Goal: Task Accomplishment & Management: Complete application form

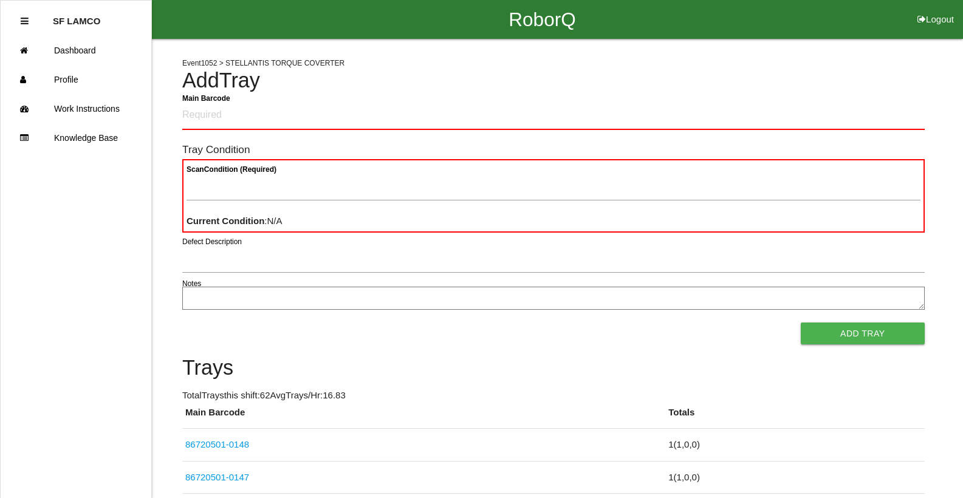
click at [801, 323] on button "Add Tray" at bounding box center [863, 334] width 124 height 22
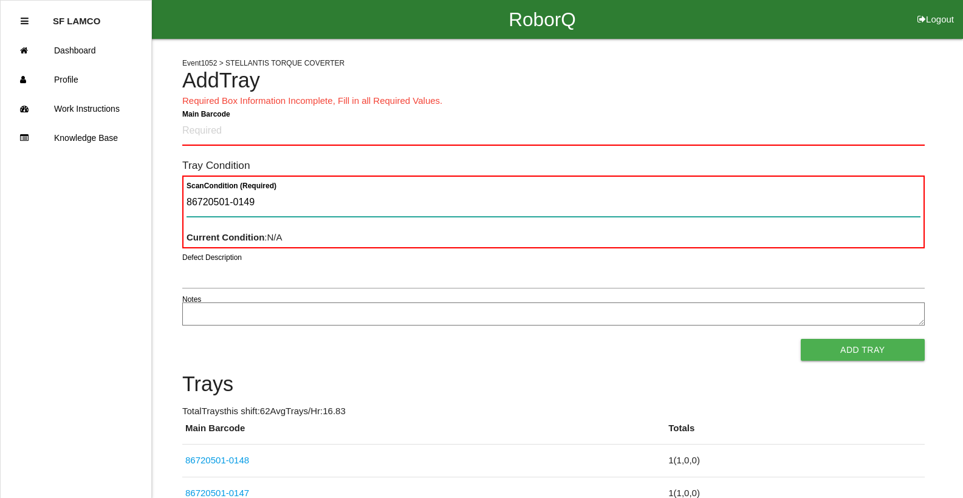
type Condition "86720501-0149"
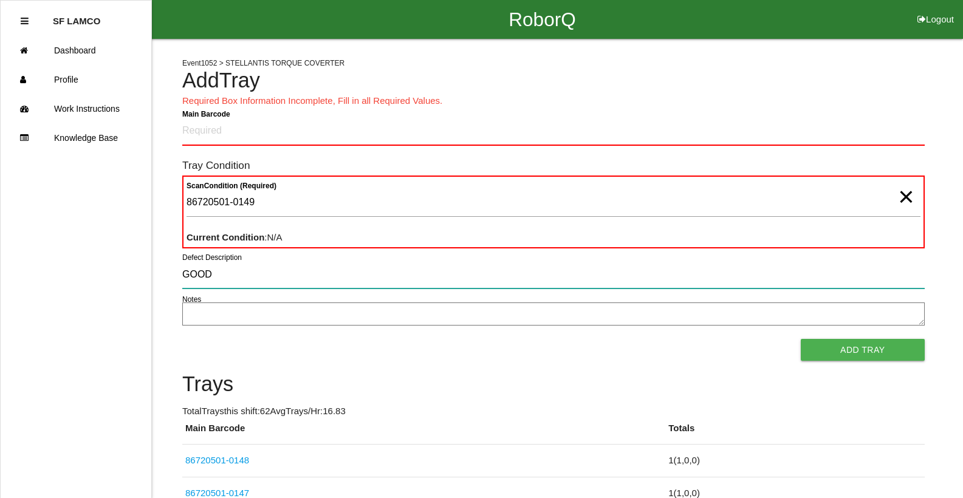
type input "GOOD"
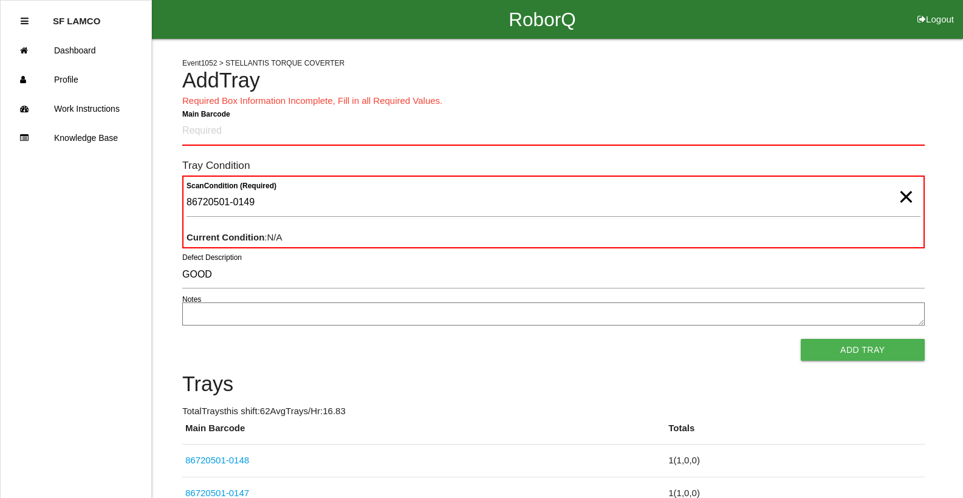
scroll to position [1, 0]
click at [903, 197] on span "×" at bounding box center [906, 185] width 16 height 24
click at [669, 127] on Barcode "Main Barcode" at bounding box center [553, 131] width 743 height 29
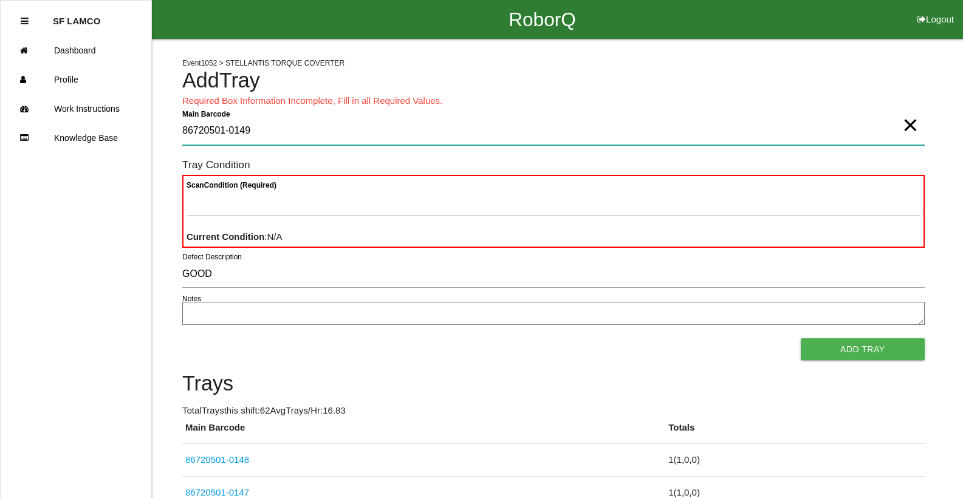
type Barcode "86720501-0149"
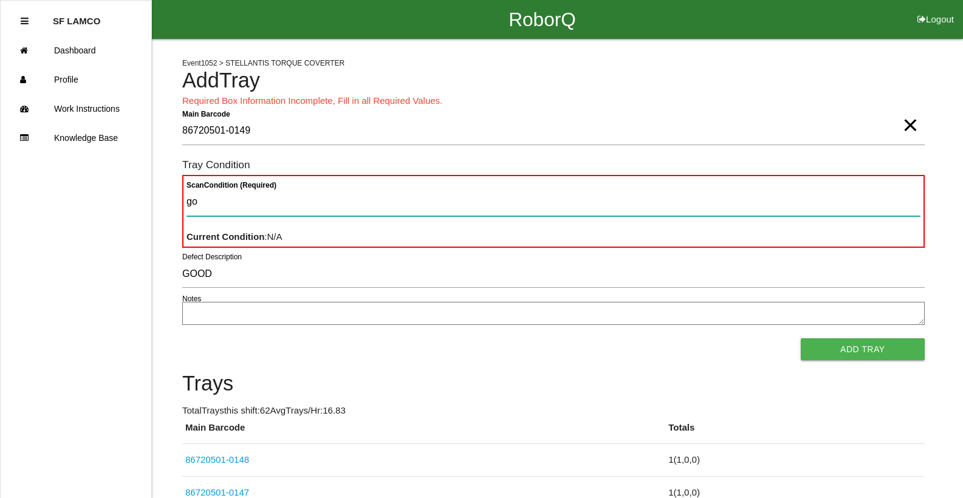
type Condition "goo"
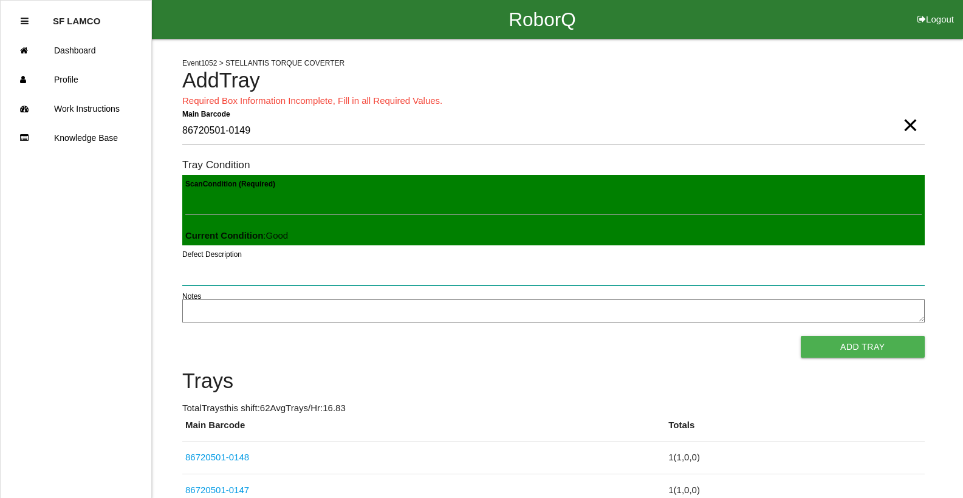
click at [801, 336] on button "Add Tray" at bounding box center [863, 347] width 124 height 22
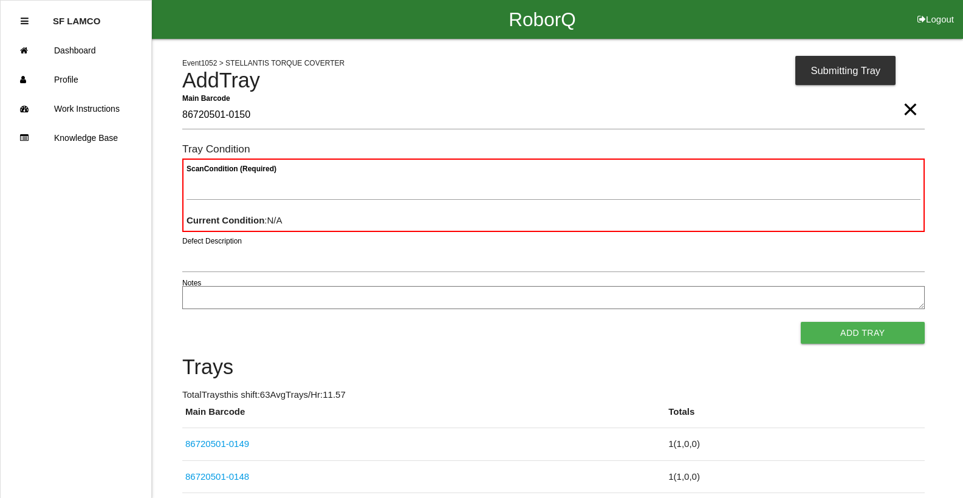
type Barcode "86720501-0150"
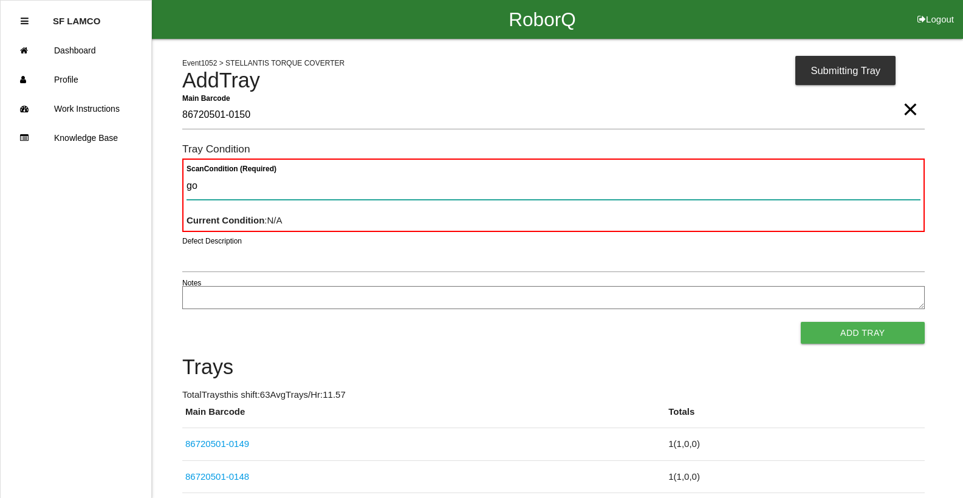
type Condition "goo"
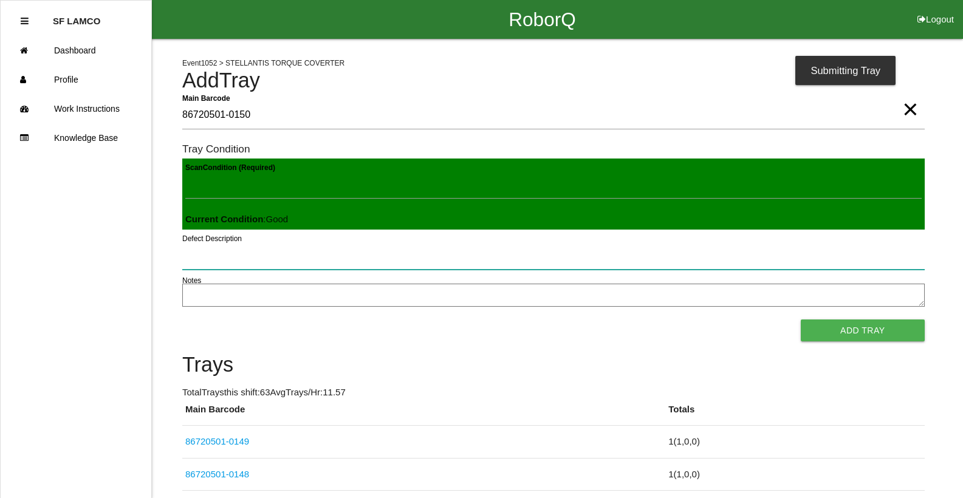
click at [801, 320] on button "Add Tray" at bounding box center [863, 331] width 124 height 22
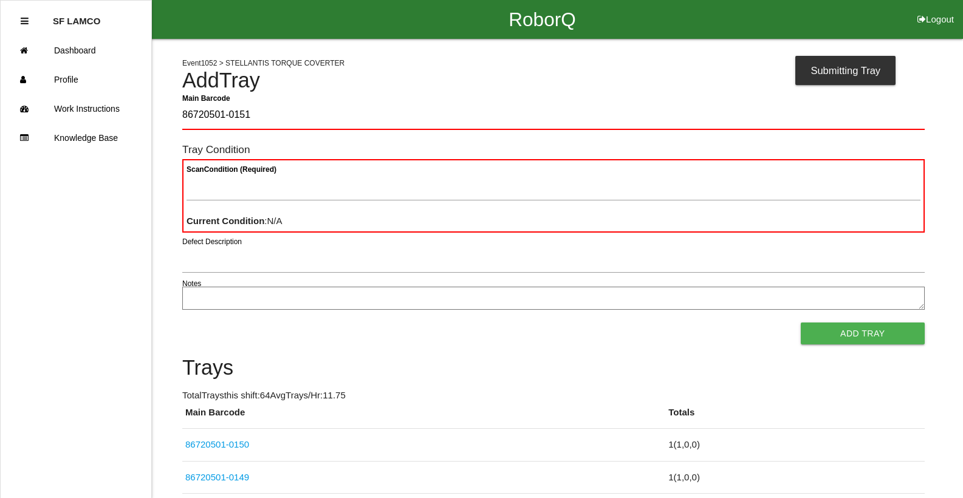
type Barcode "86720501-0151"
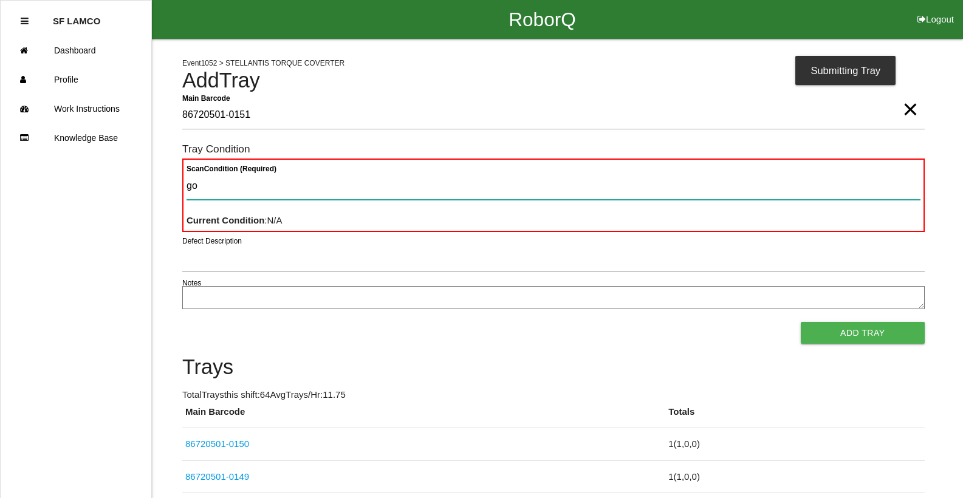
type Condition "goo"
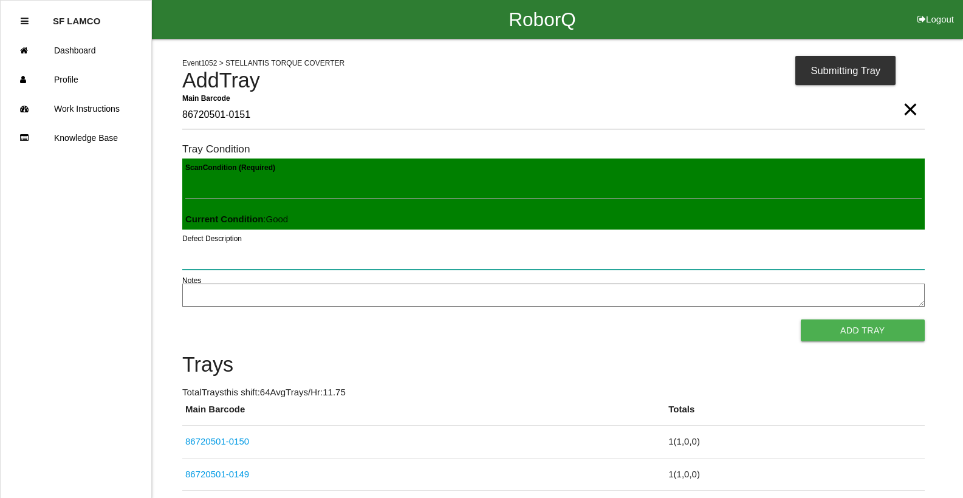
click at [801, 320] on button "Add Tray" at bounding box center [863, 331] width 124 height 22
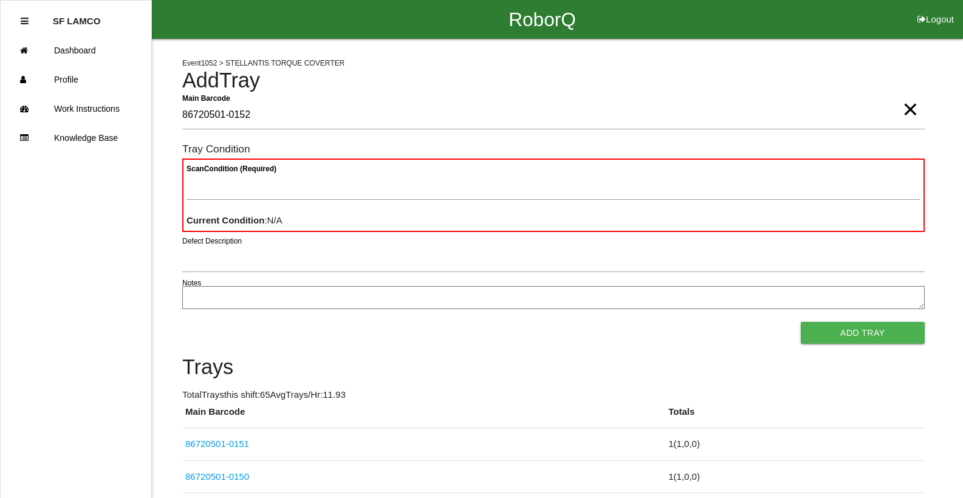
type Barcode "86720501-0152"
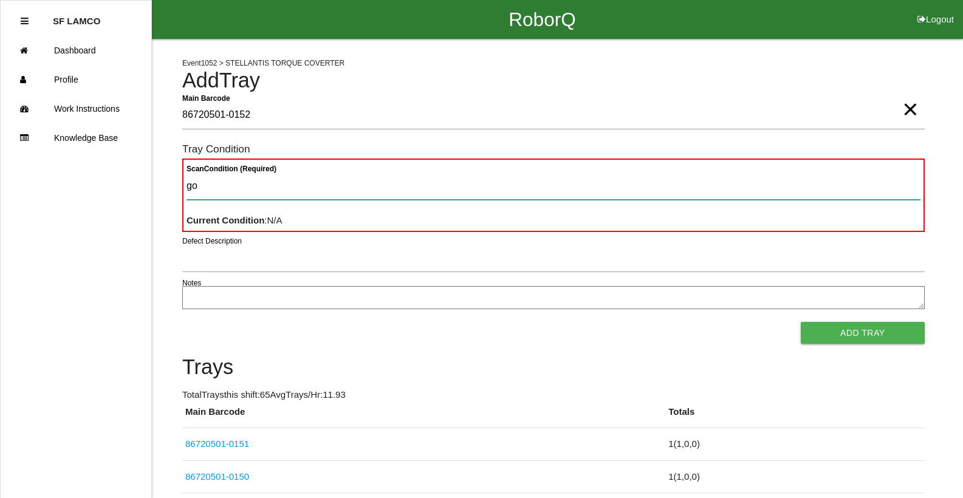
type Condition "goo"
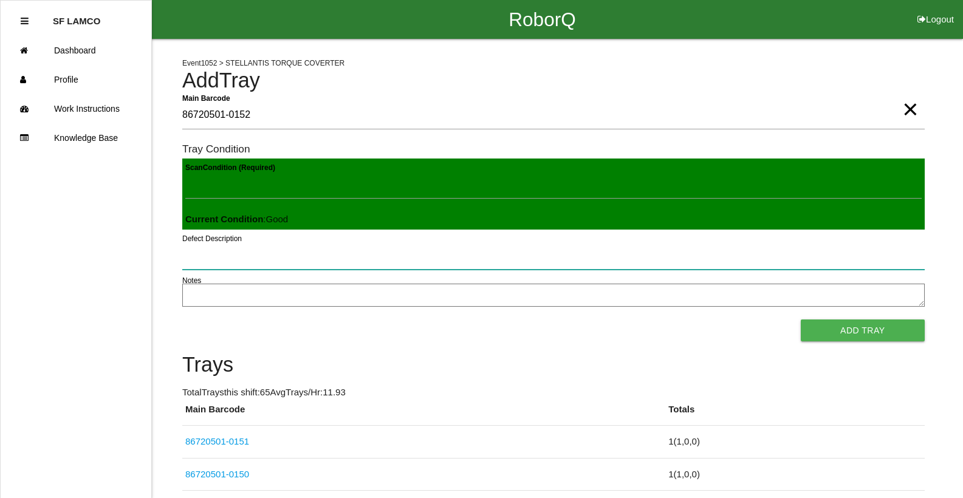
click at [801, 320] on button "Add Tray" at bounding box center [863, 331] width 124 height 22
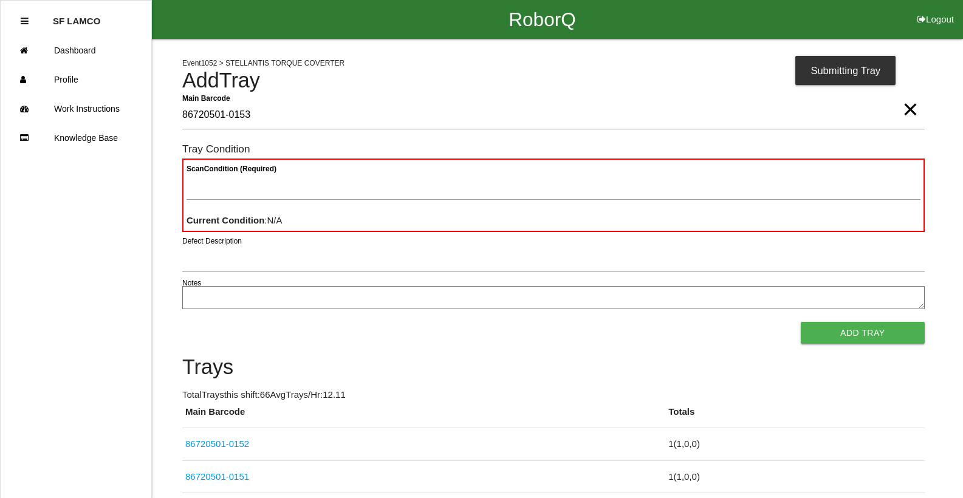
type Barcode "86720501-0153"
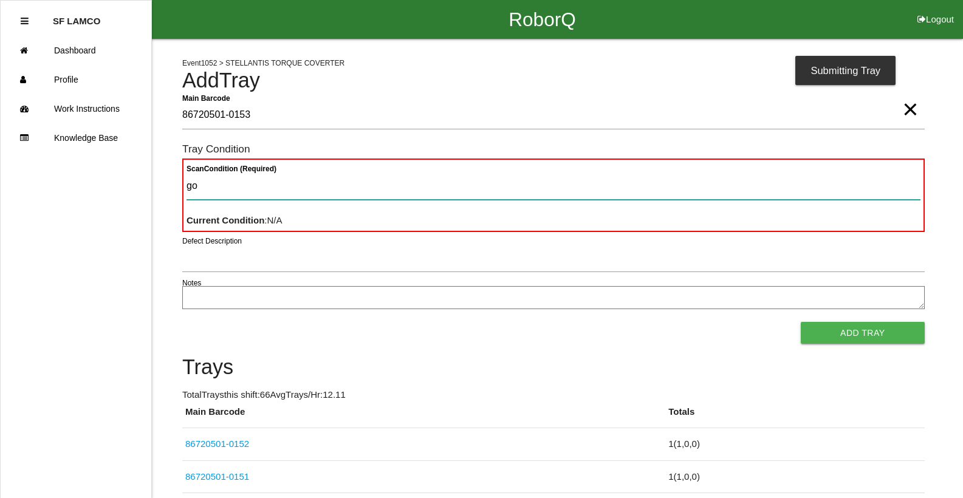
type Condition "goo"
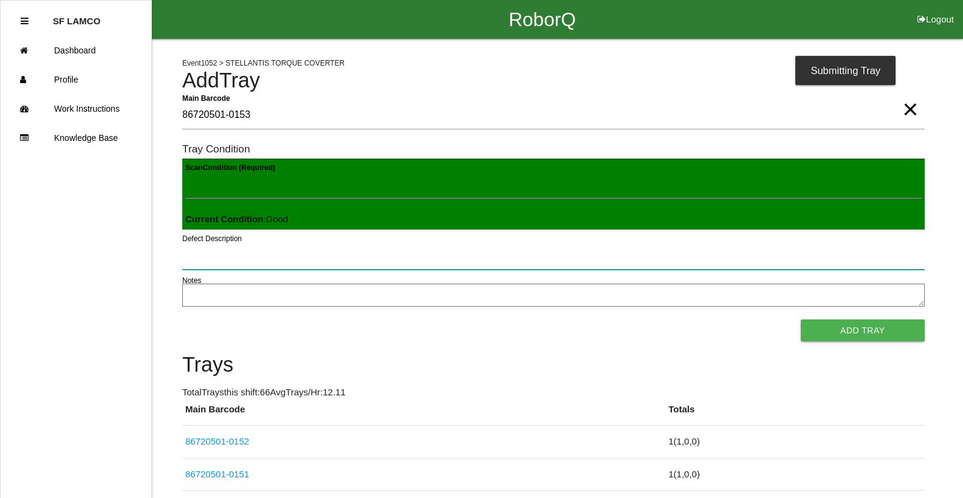
click at [801, 320] on button "Add Tray" at bounding box center [863, 331] width 124 height 22
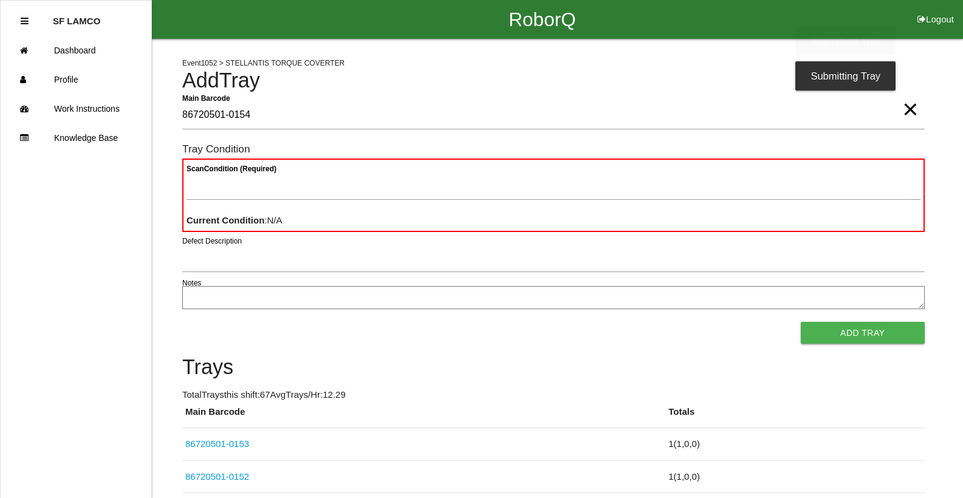
type Barcode "86720501-0154"
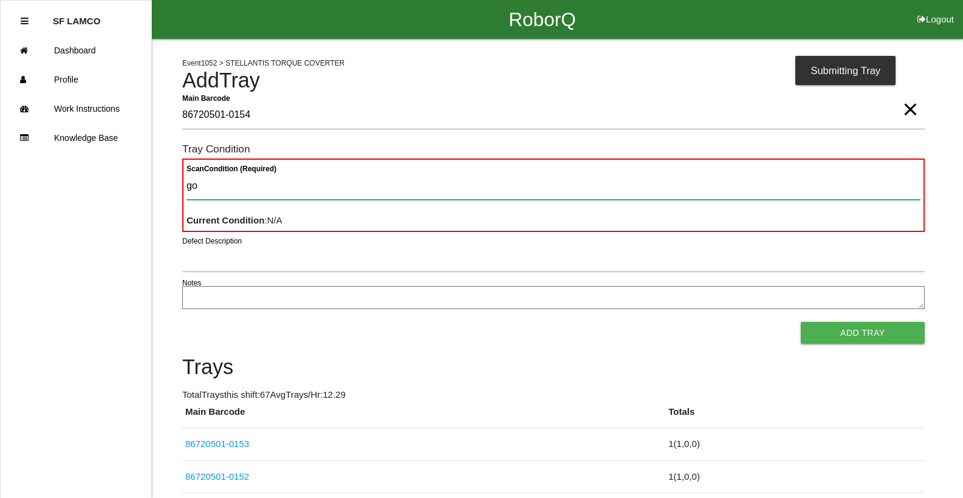
type Condition "goo"
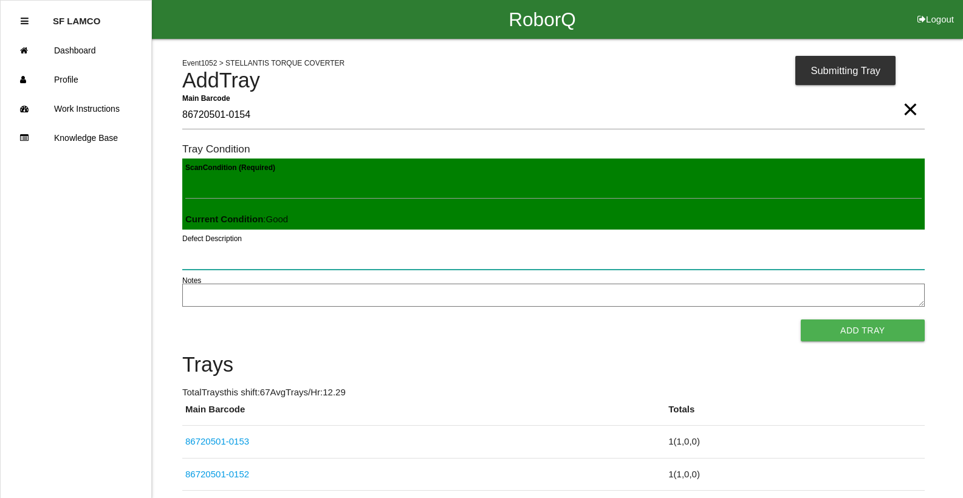
click at [801, 320] on button "Add Tray" at bounding box center [863, 331] width 124 height 22
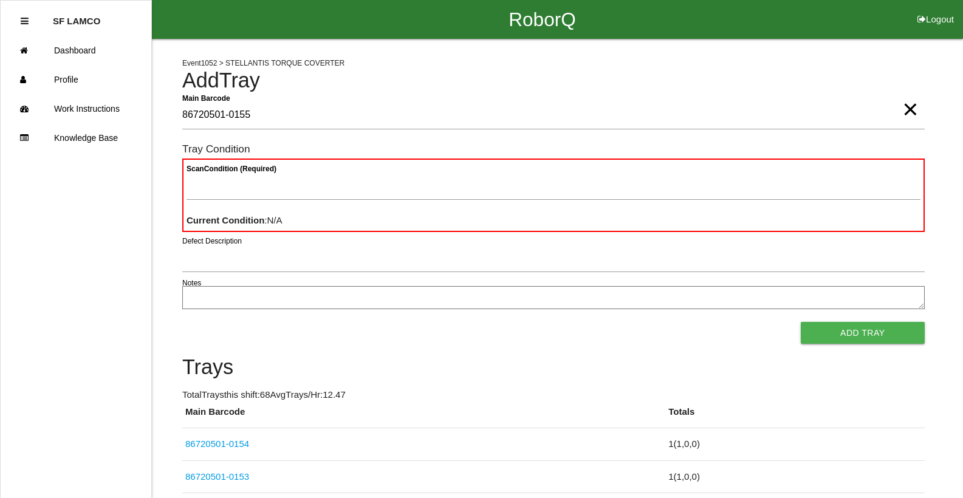
type Barcode "86720501-0155"
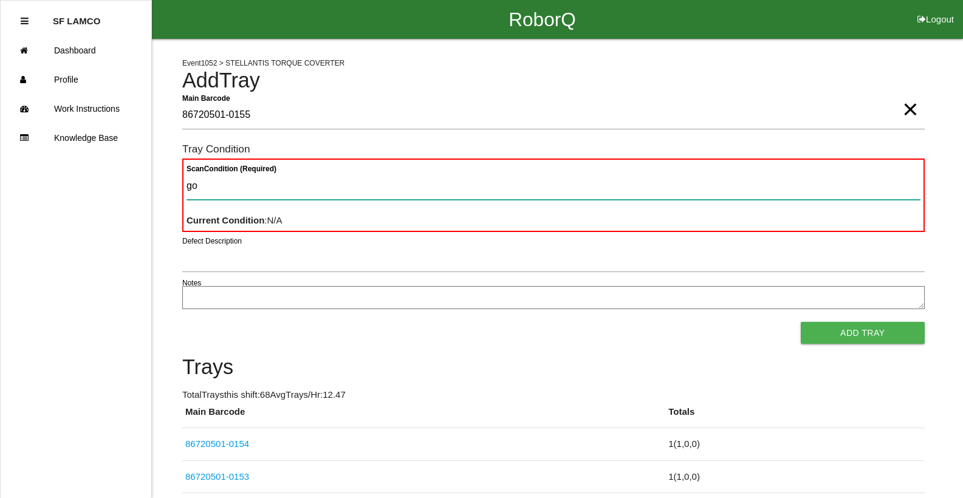
type Condition "goo"
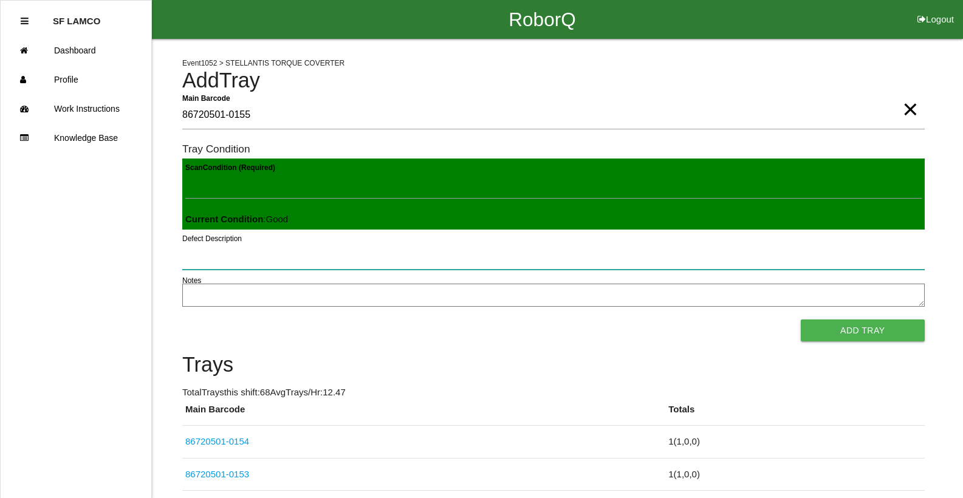
click at [801, 320] on button "Add Tray" at bounding box center [863, 331] width 124 height 22
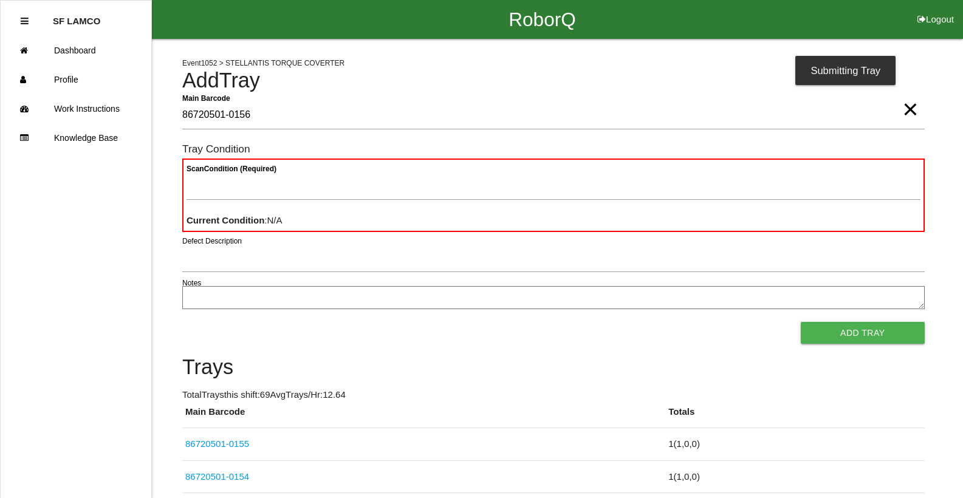
type Barcode "86720501-0156"
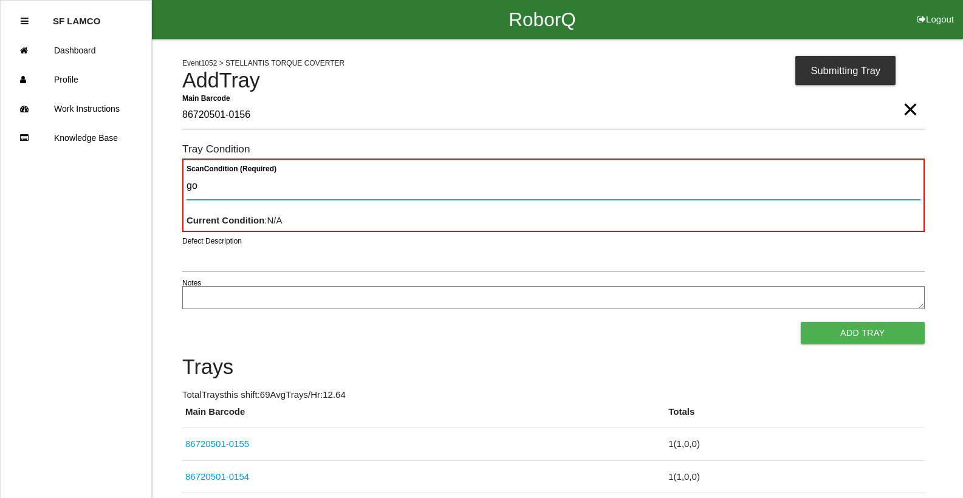
type Condition "goo"
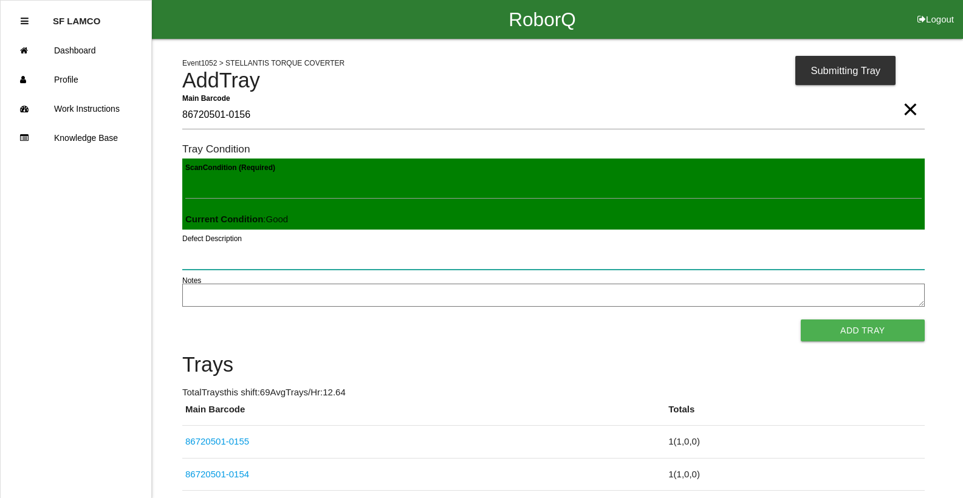
click at [801, 320] on button "Add Tray" at bounding box center [863, 331] width 124 height 22
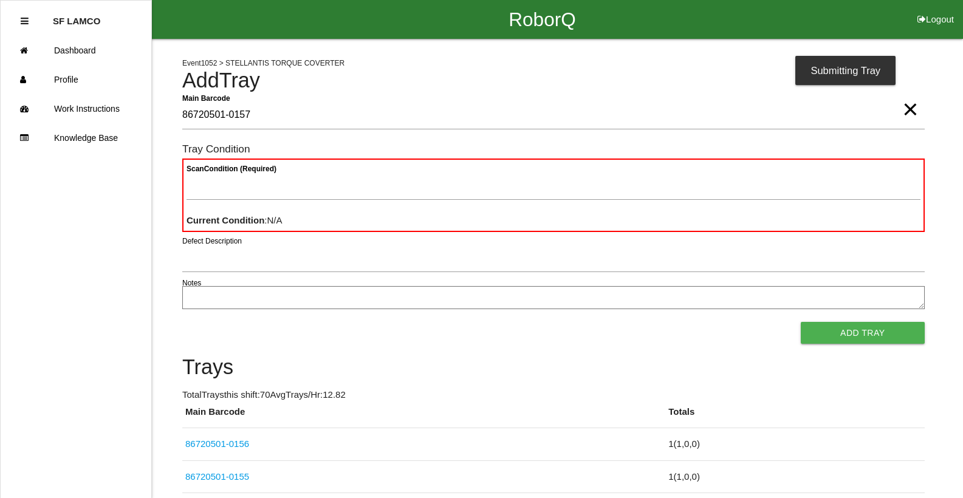
type Barcode "86720501-0157"
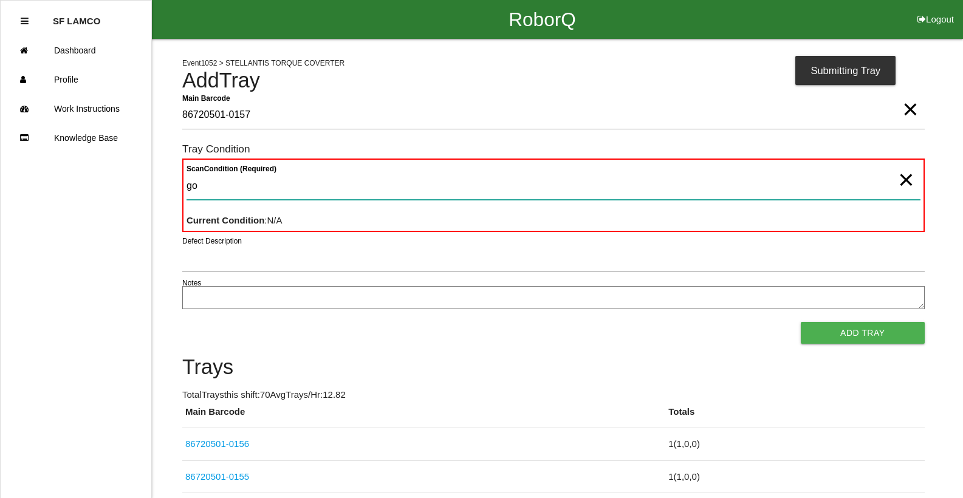
type Condition "goo"
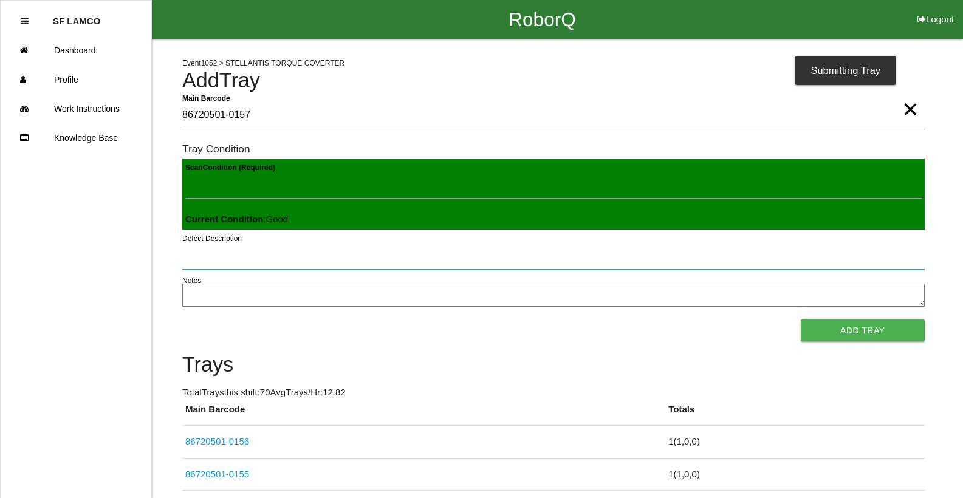
click at [801, 320] on button "Add Tray" at bounding box center [863, 331] width 124 height 22
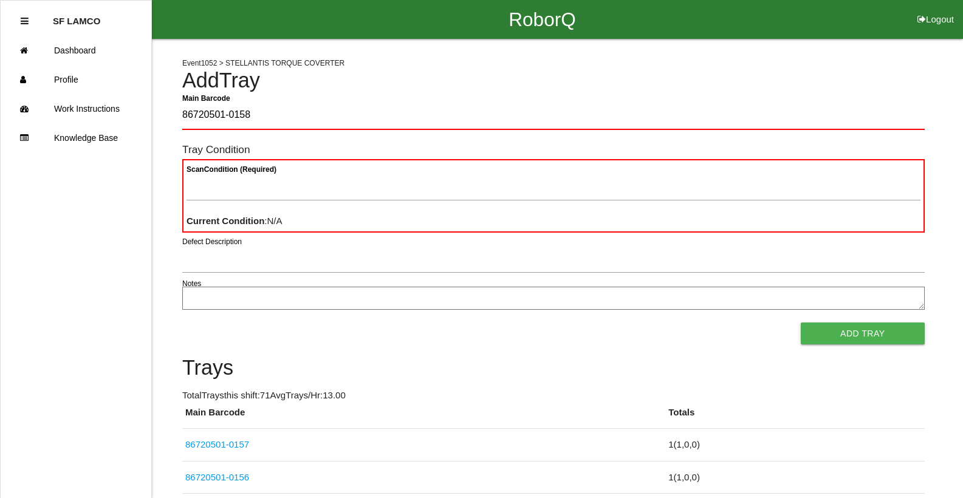
type Barcode "86720501-0158"
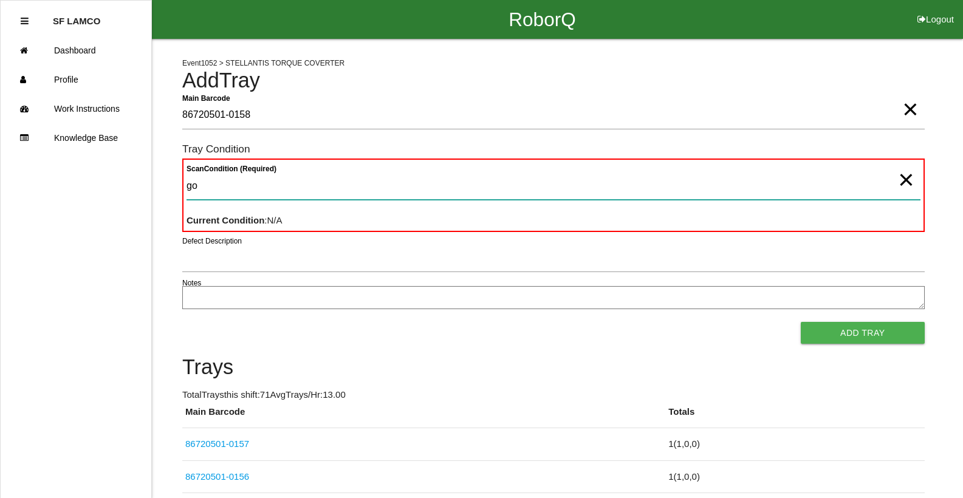
type Condition "goo"
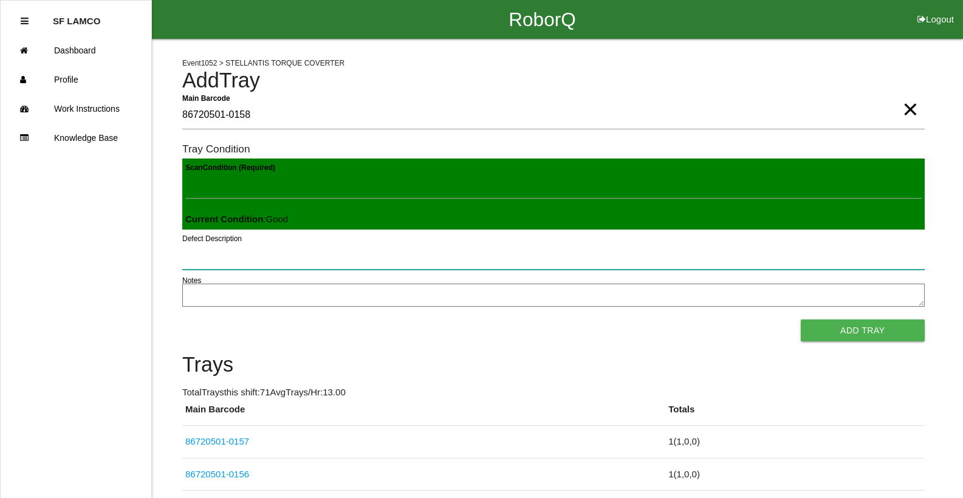
click at [801, 320] on button "Add Tray" at bounding box center [863, 331] width 124 height 22
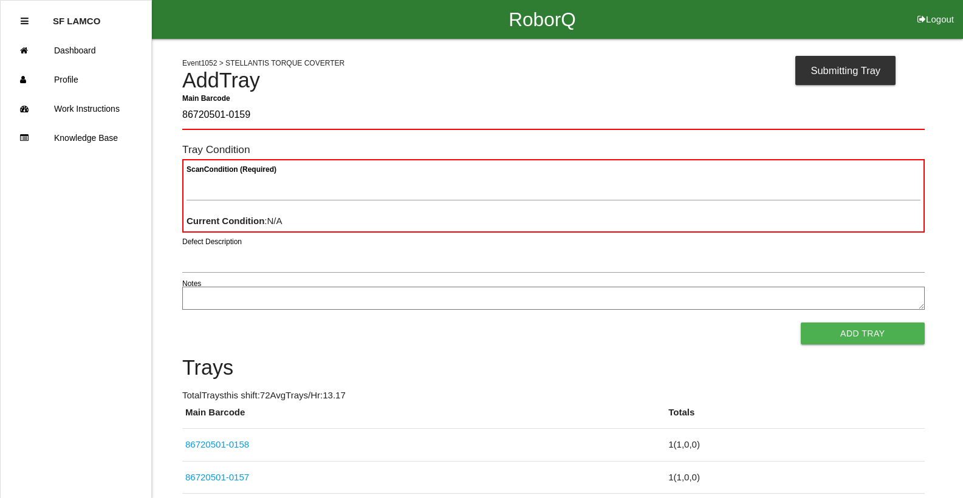
type Barcode "86720501-0159"
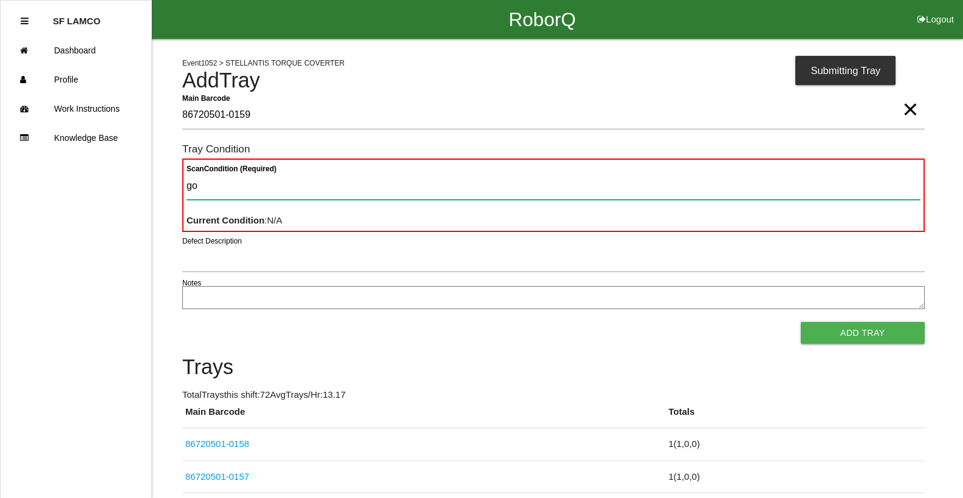
type Condition "goo"
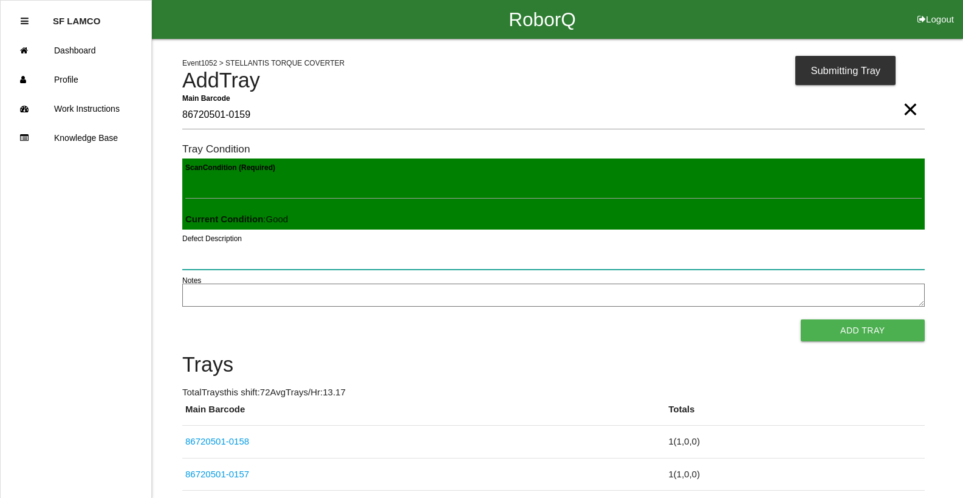
click button "Add Tray" at bounding box center [863, 331] width 124 height 22
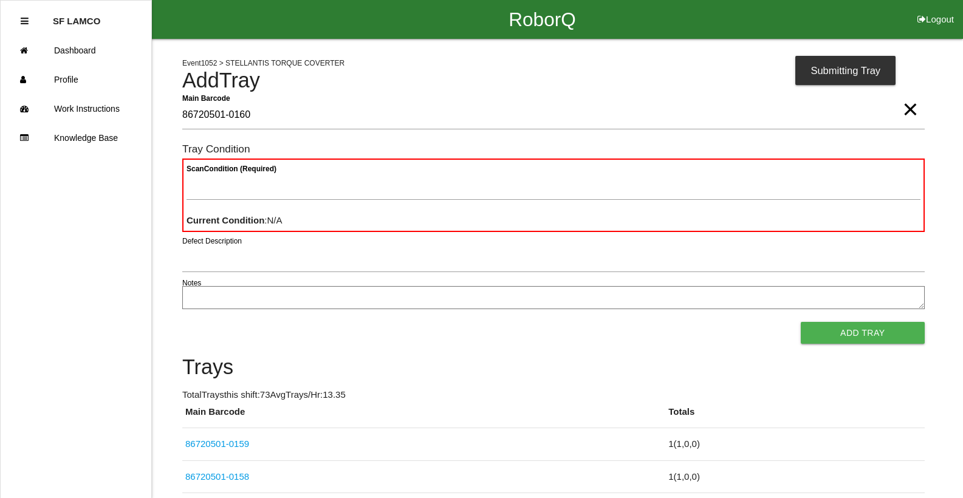
type Barcode "86720501-0160"
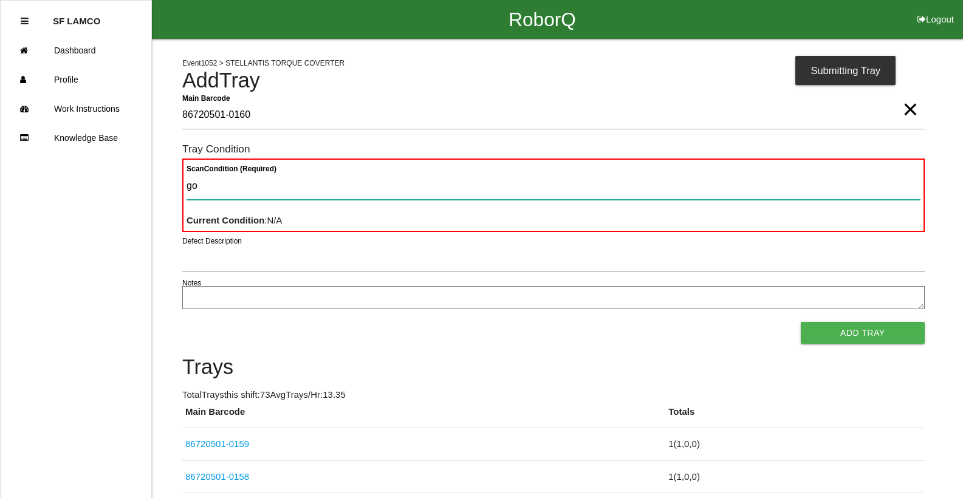
type Condition "goo"
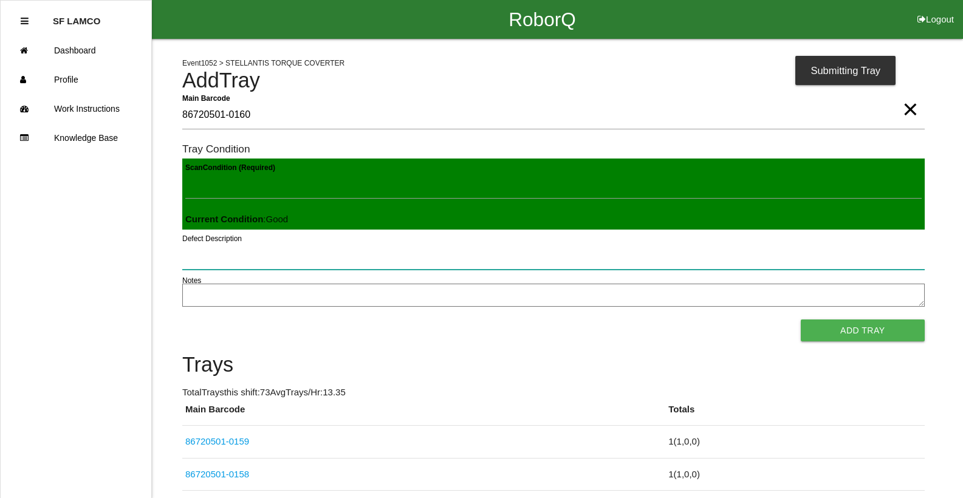
click at [801, 320] on button "Add Tray" at bounding box center [863, 331] width 124 height 22
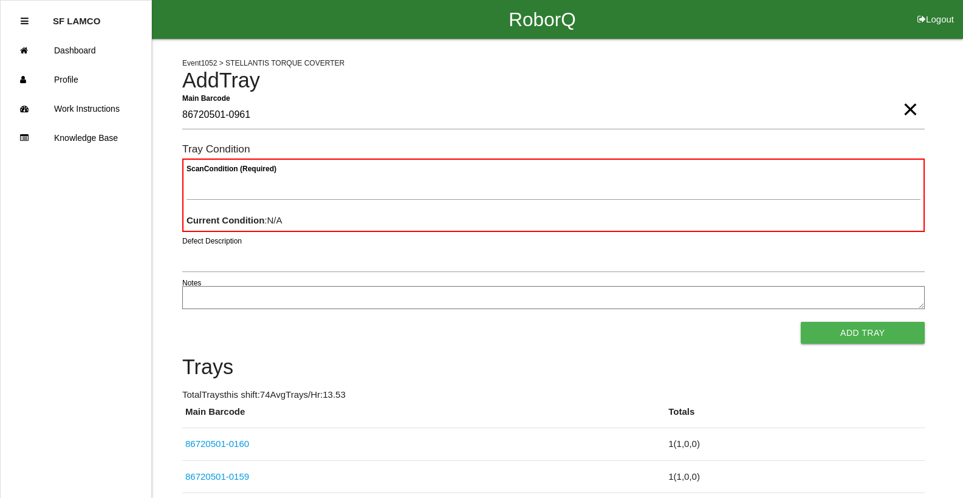
type Barcode "86720501-0961"
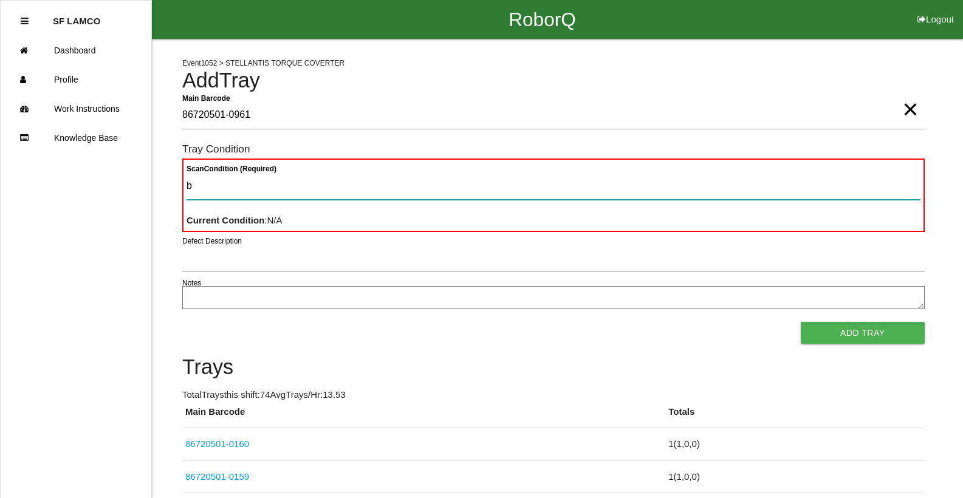
type Condition "ba"
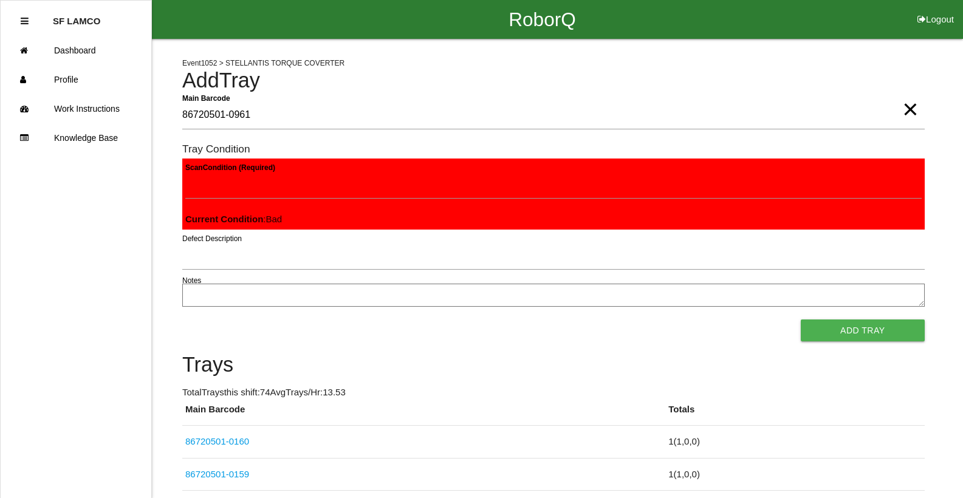
click at [801, 320] on button "Add Tray" at bounding box center [863, 331] width 124 height 22
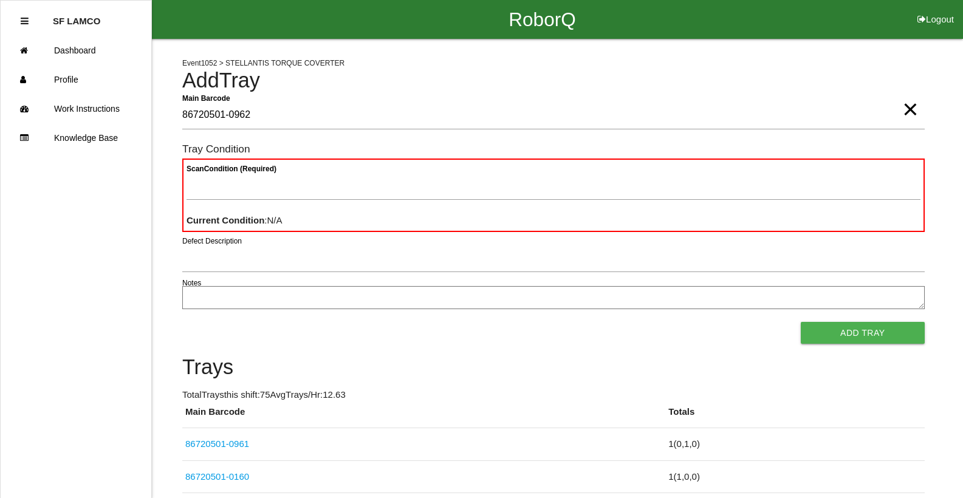
type Barcode "86720501-0962"
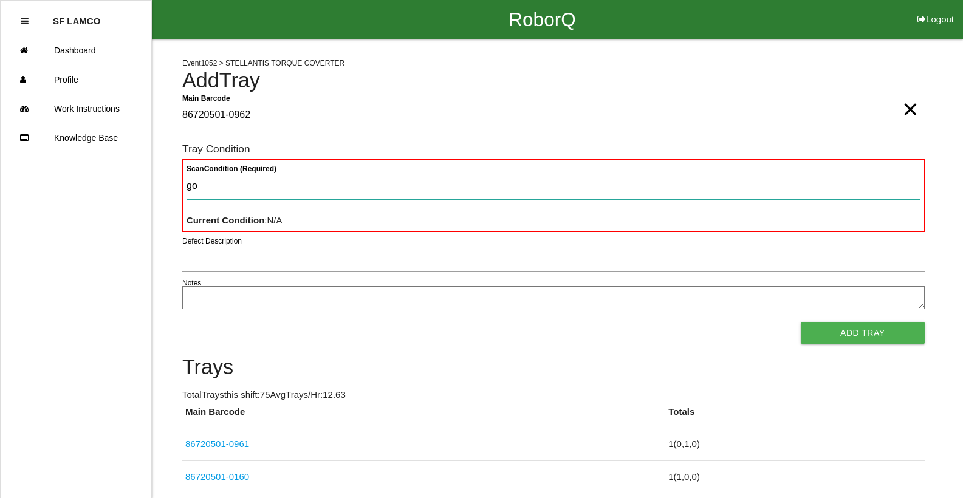
type Condition "goo"
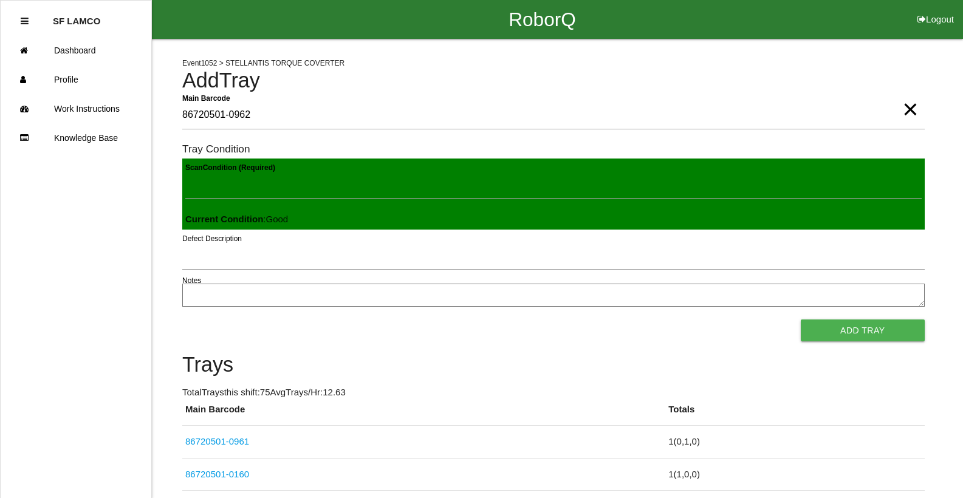
click at [801, 320] on button "Add Tray" at bounding box center [863, 331] width 124 height 22
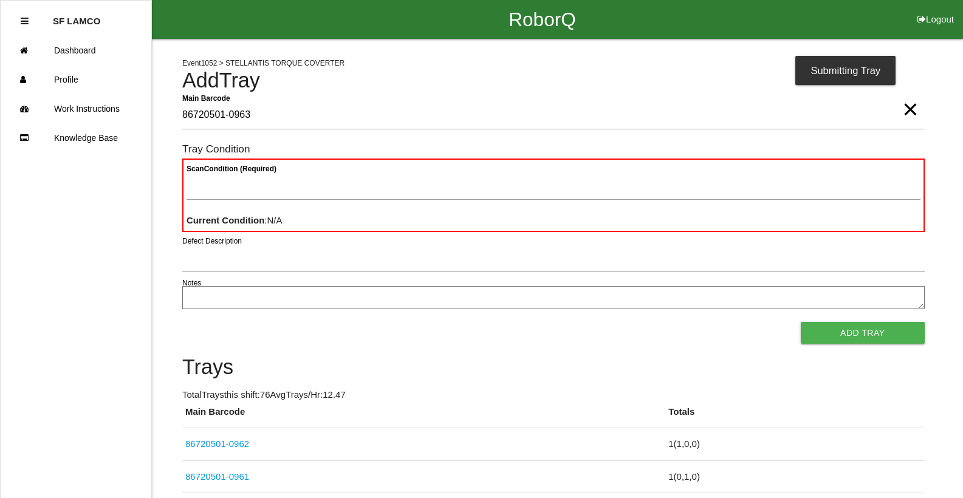
type Barcode "86720501-0963"
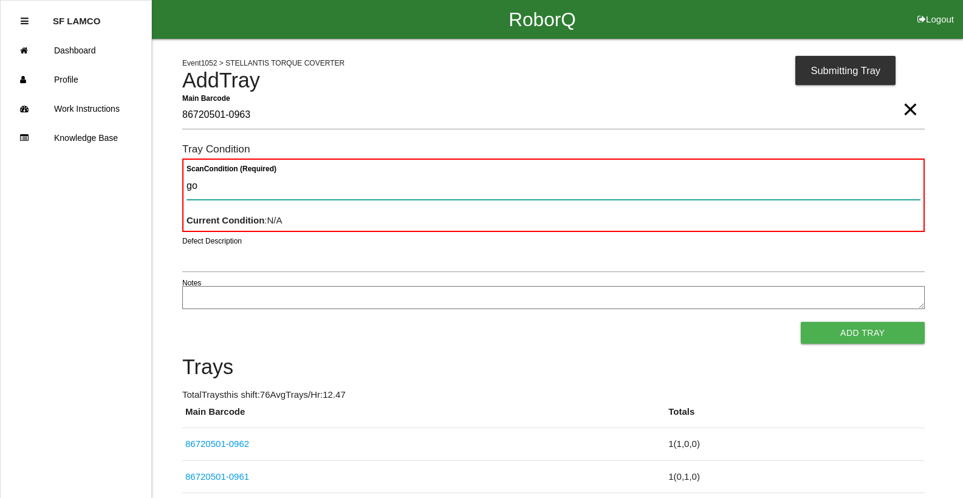
type Condition "goo"
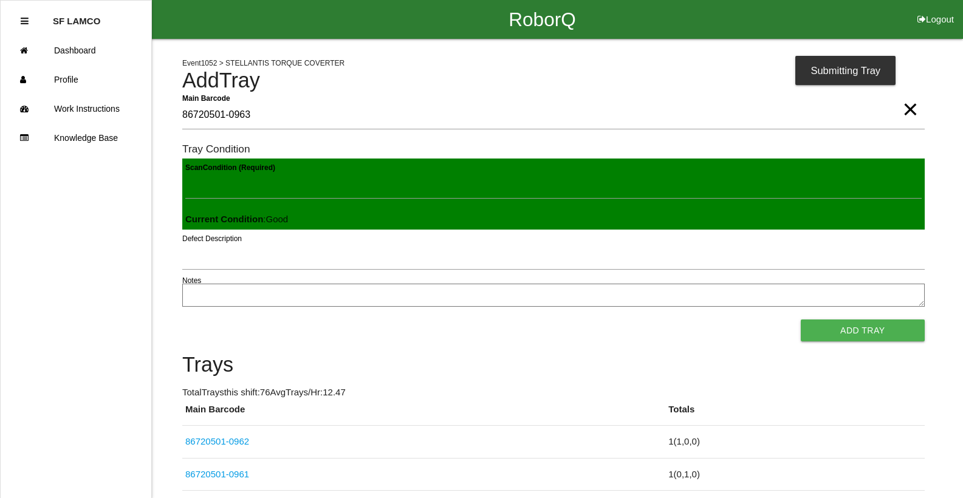
click at [801, 320] on button "Add Tray" at bounding box center [863, 331] width 124 height 22
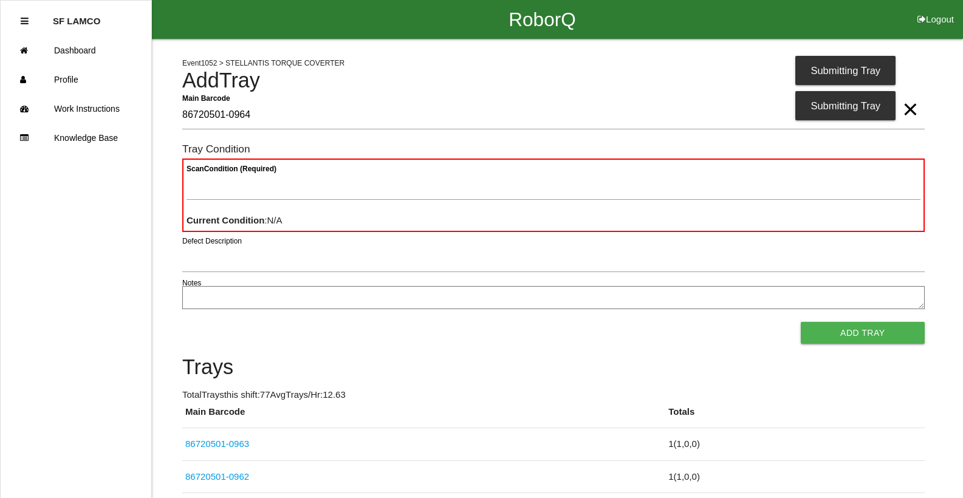
type Barcode "86720501-0964"
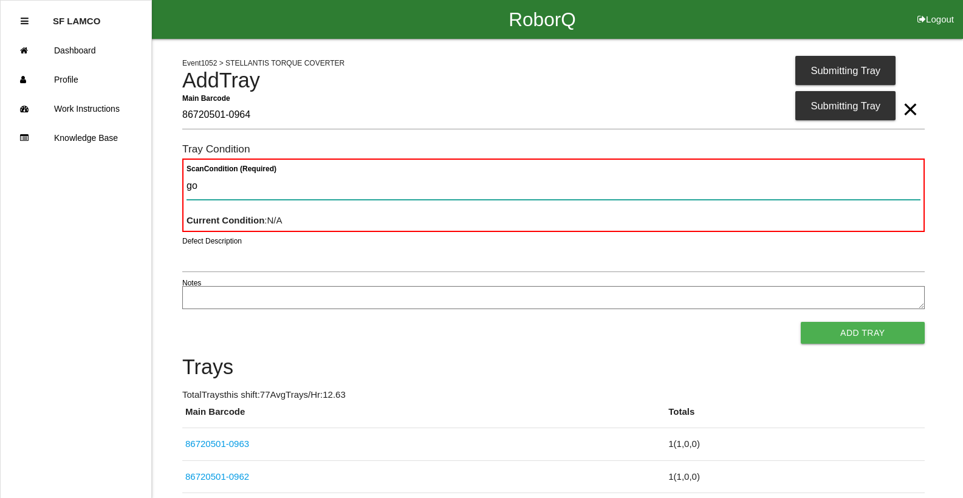
type Condition "goo"
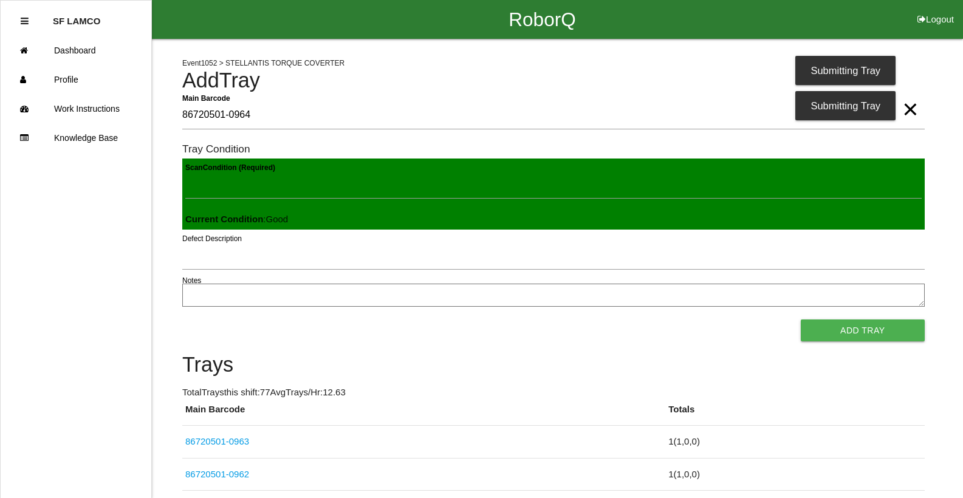
click at [801, 320] on button "Add Tray" at bounding box center [863, 331] width 124 height 22
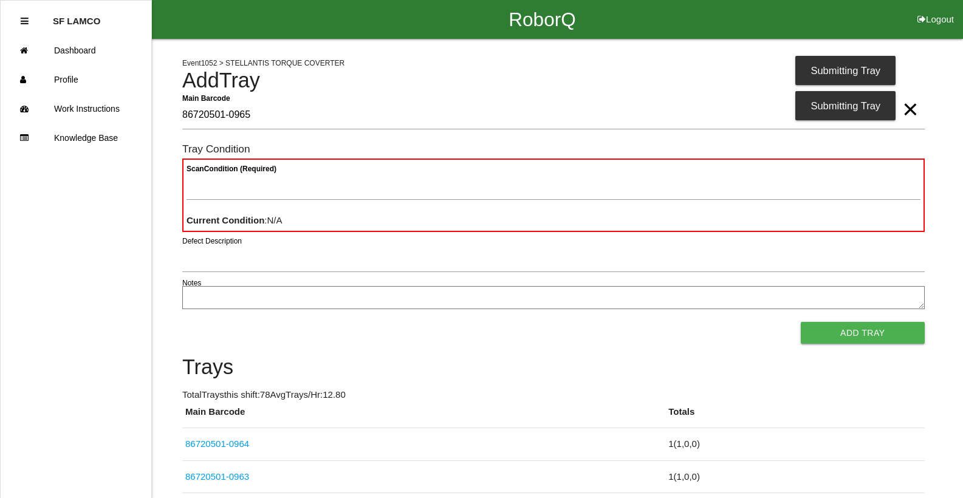
type Barcode "86720501-0965"
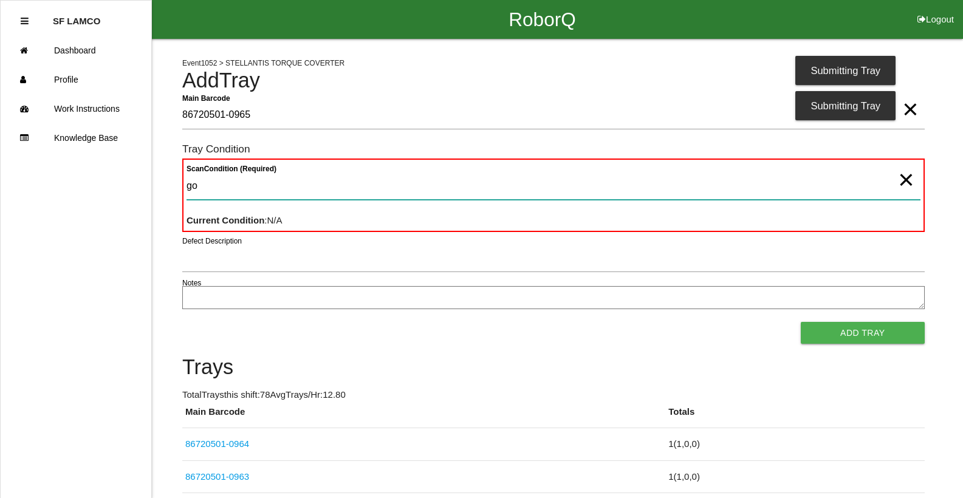
type Condition "goo"
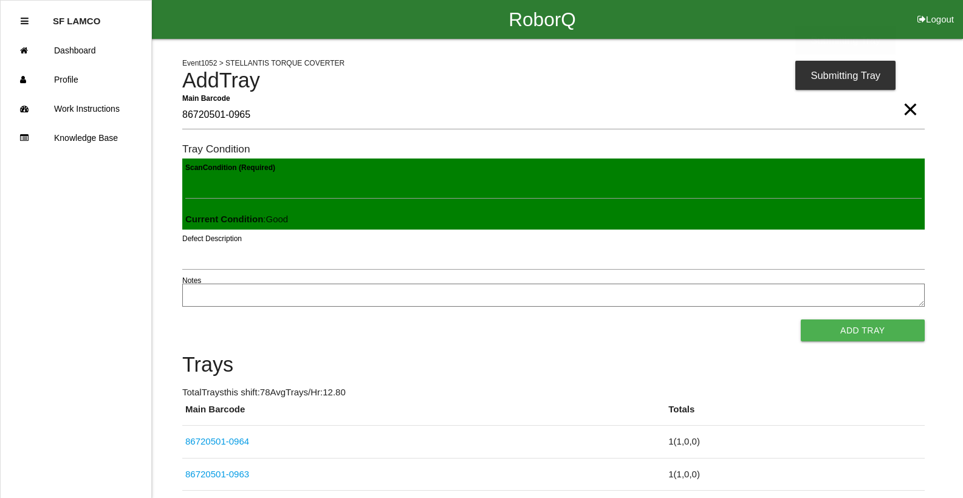
click at [801, 320] on button "Add Tray" at bounding box center [863, 331] width 124 height 22
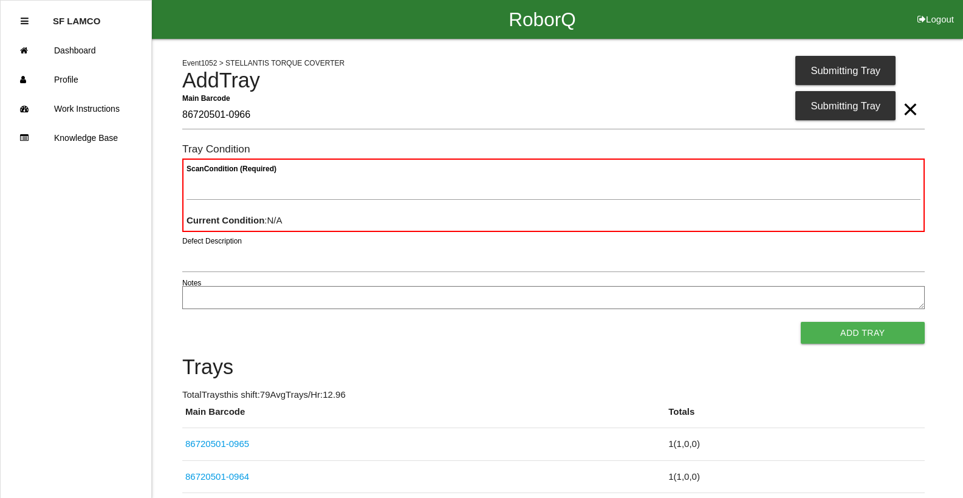
type Barcode "86720501-0966"
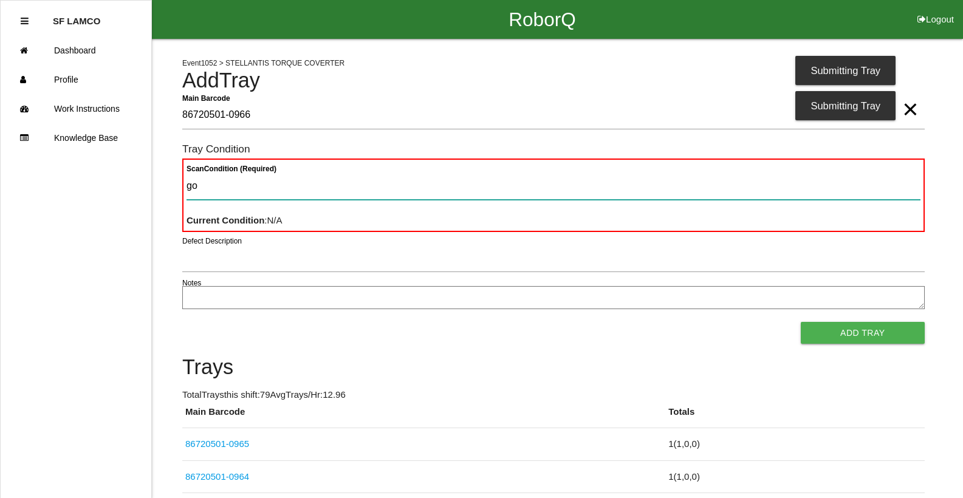
type Condition "goo"
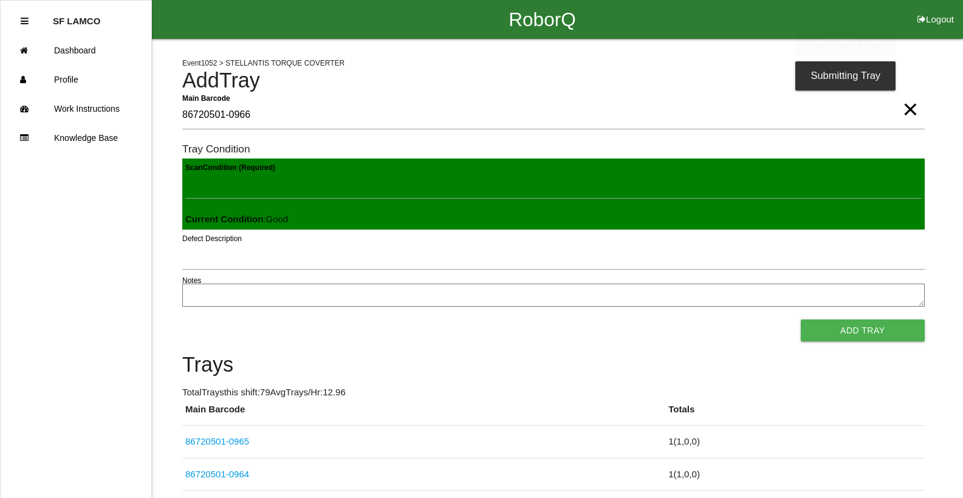
click at [801, 320] on button "Add Tray" at bounding box center [863, 331] width 124 height 22
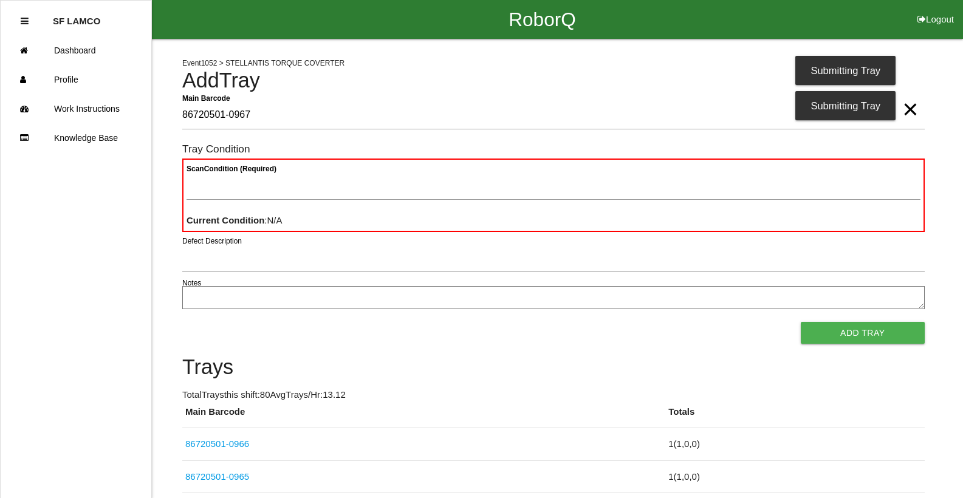
type Barcode "86720501-0967"
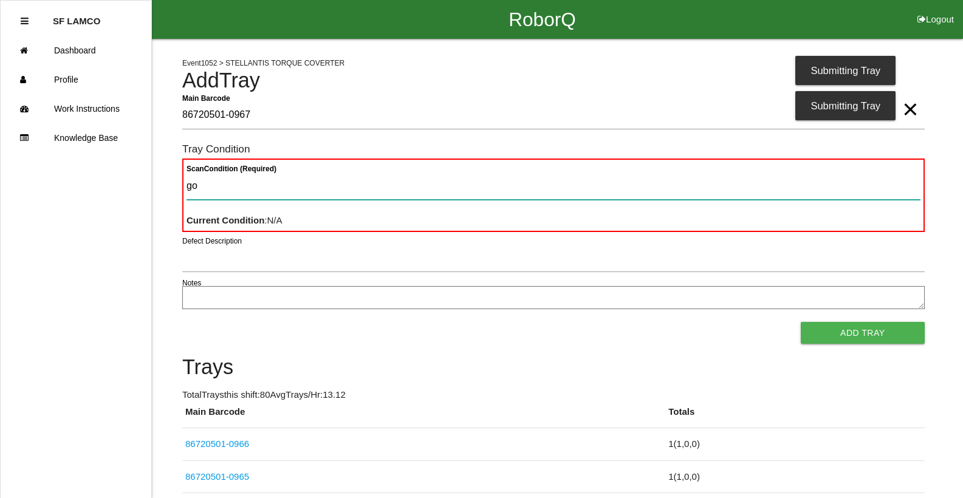
type Condition "goo"
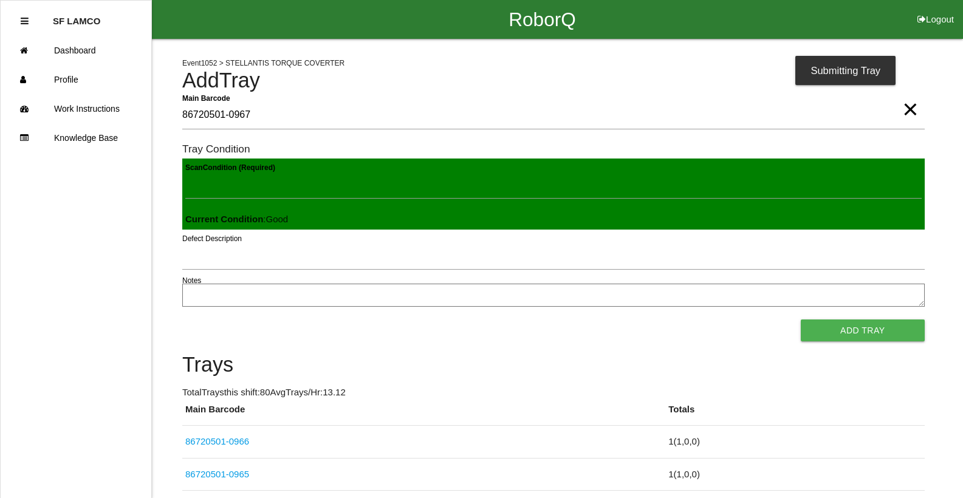
click at [801, 320] on button "Add Tray" at bounding box center [863, 331] width 124 height 22
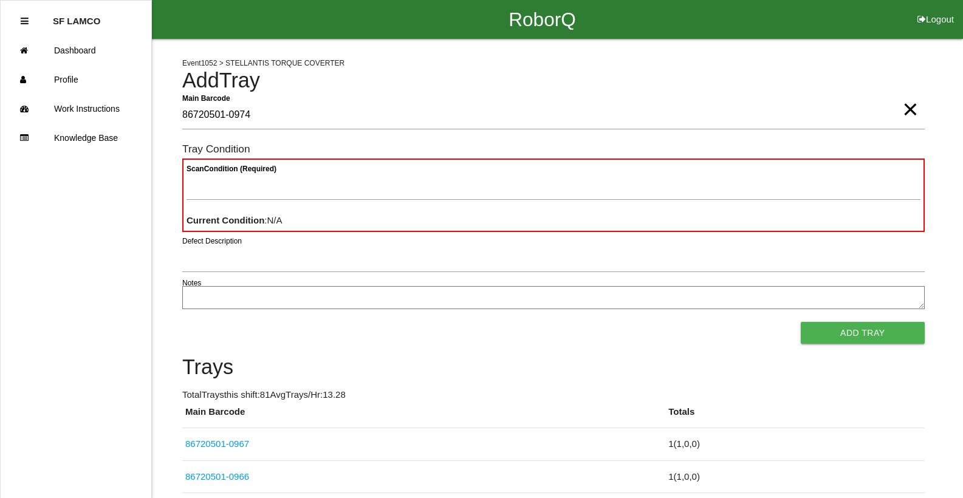
type Barcode "86720501-0974"
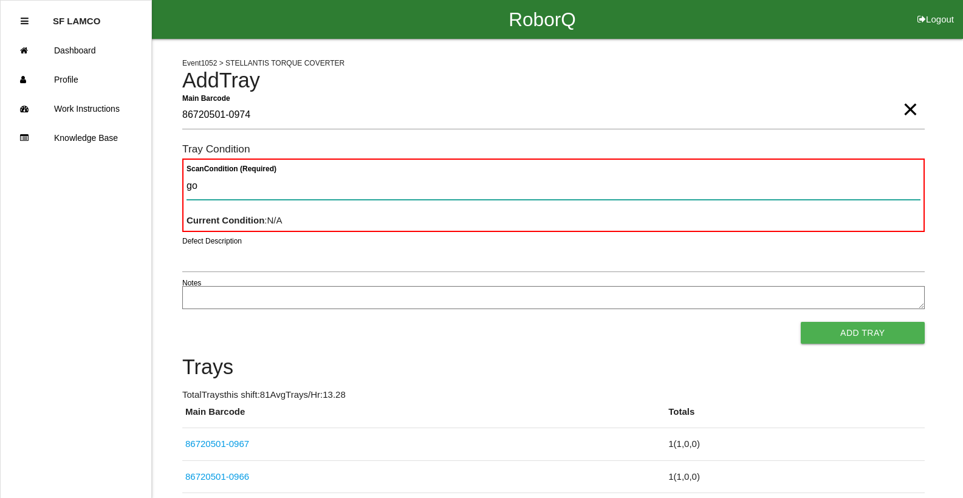
type Condition "goo"
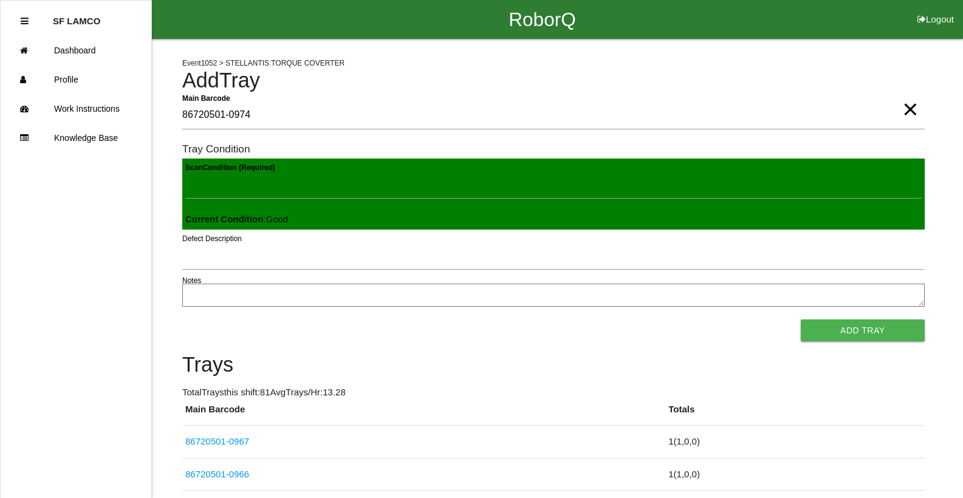
click at [801, 320] on button "Add Tray" at bounding box center [863, 331] width 124 height 22
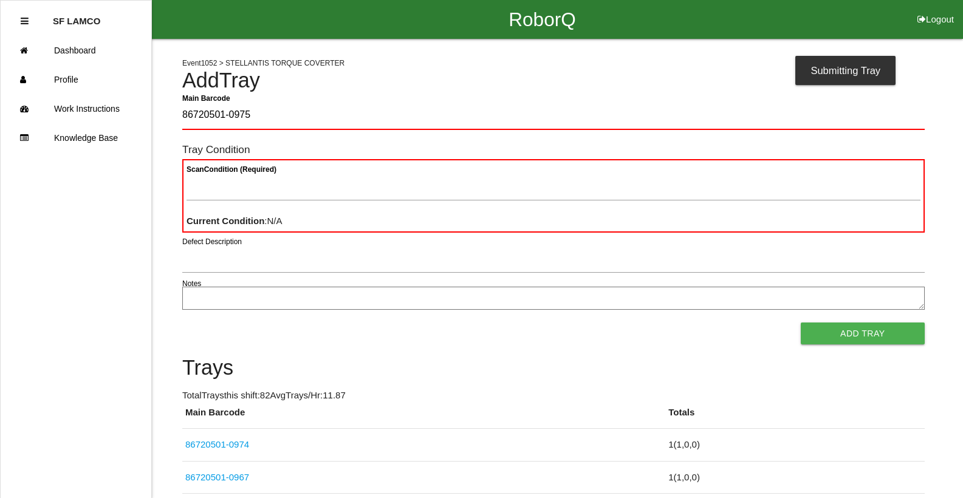
type Barcode "86720501-0975"
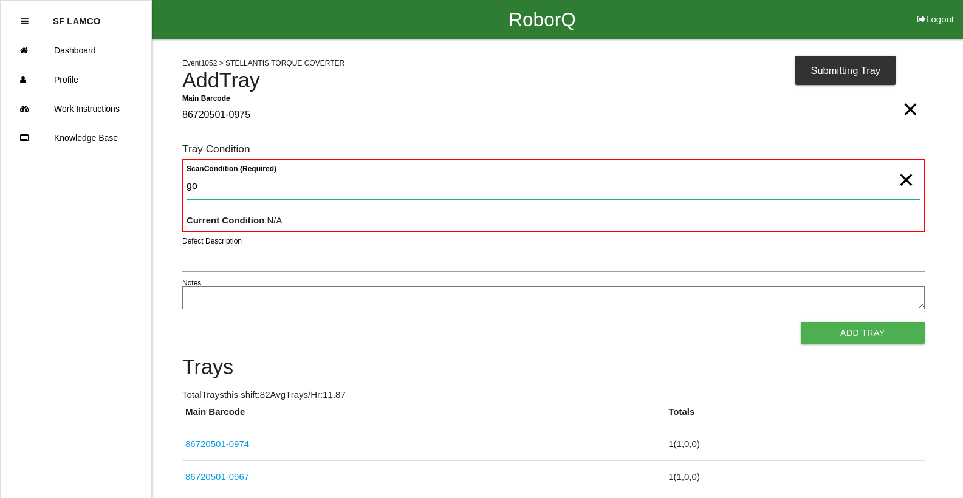
type Condition "goo"
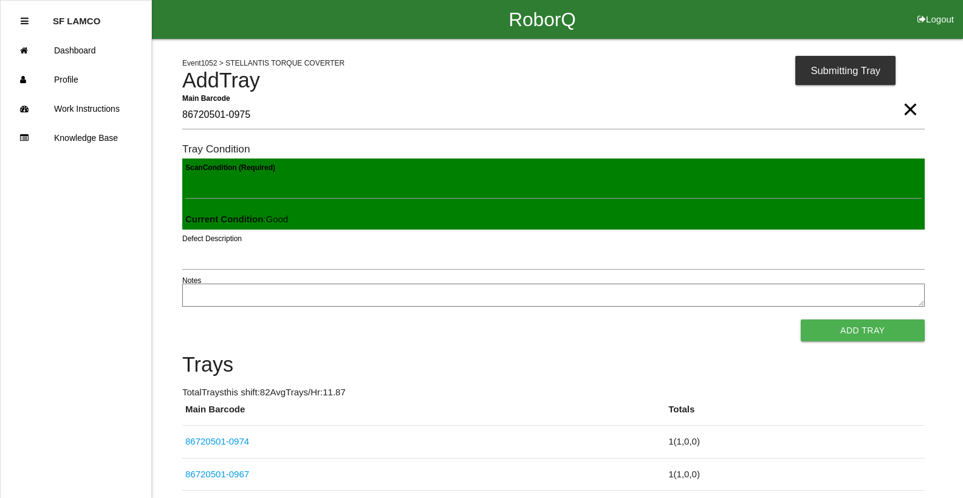
click at [801, 320] on button "Add Tray" at bounding box center [863, 331] width 124 height 22
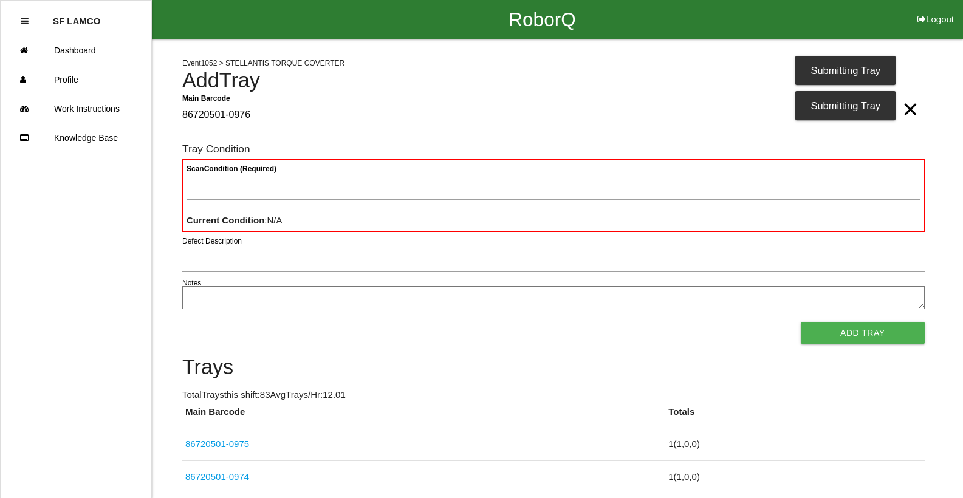
type Barcode "86720501-0976"
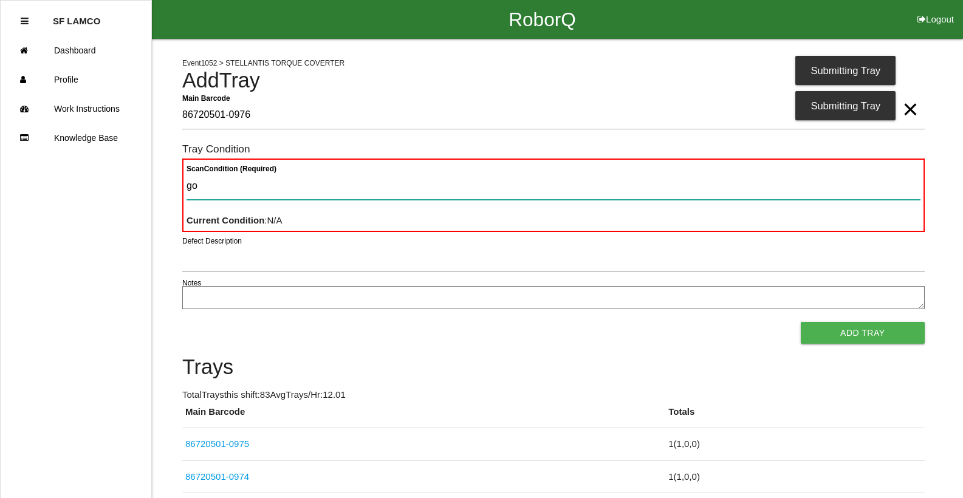
type Condition "goo"
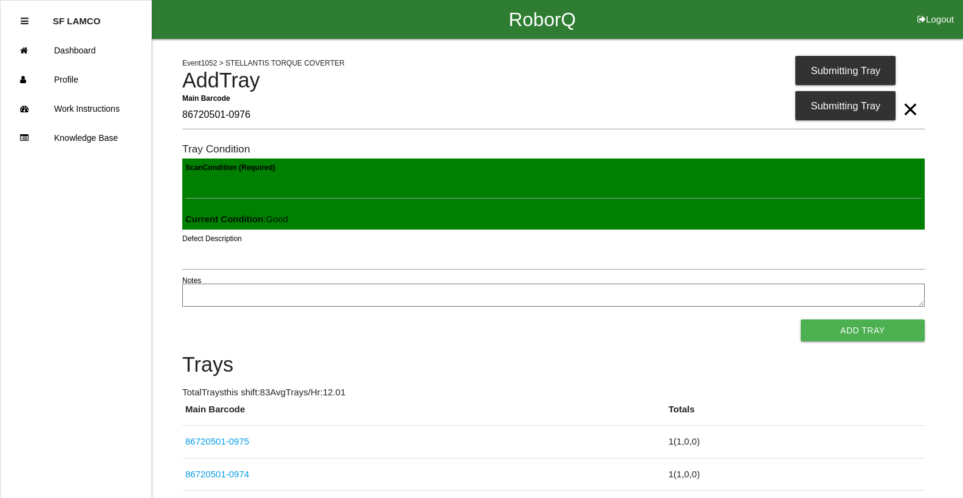
click at [801, 320] on button "Add Tray" at bounding box center [863, 331] width 124 height 22
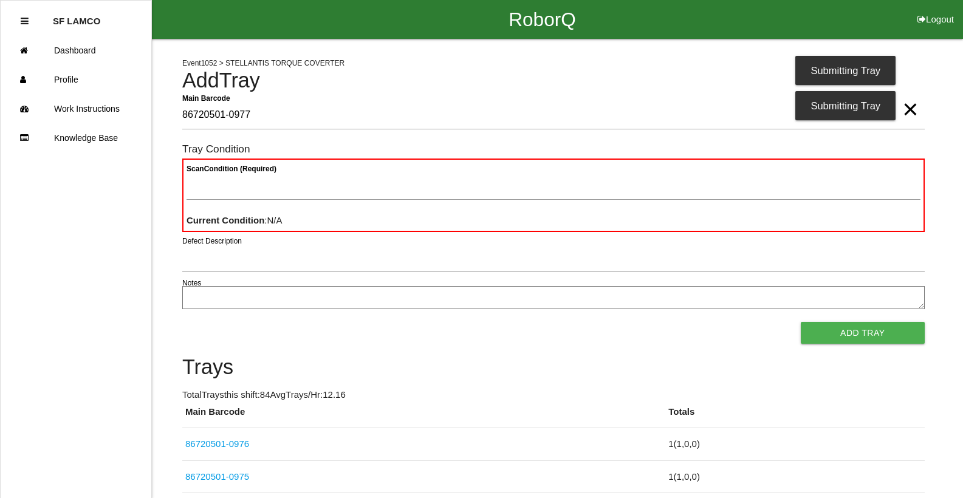
type Barcode "86720501-0977"
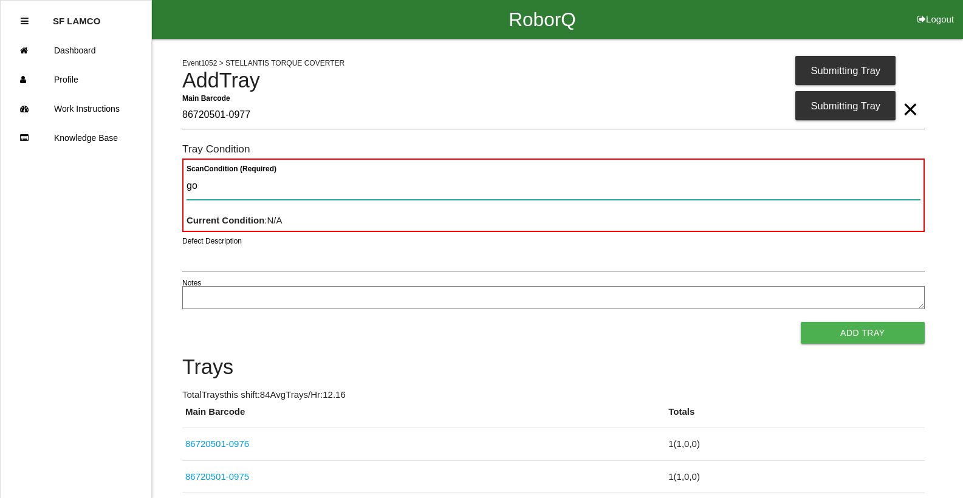
type Condition "goo"
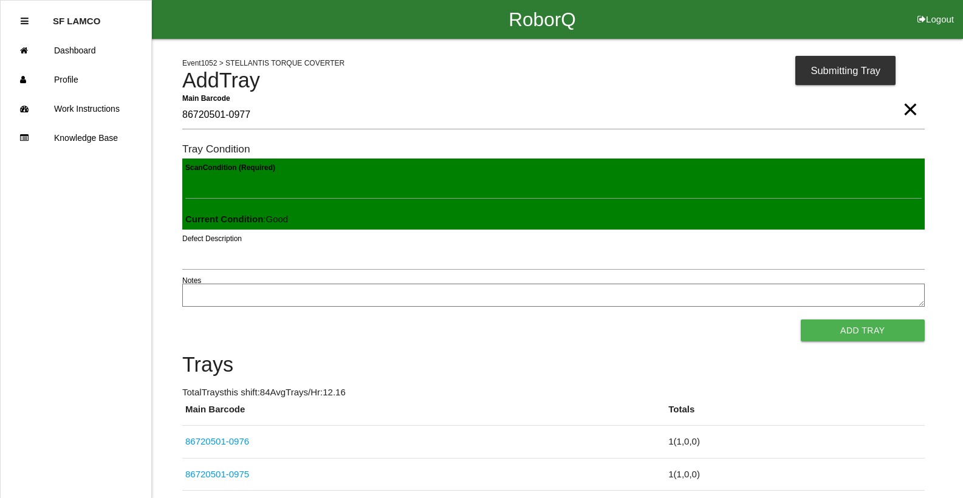
click at [801, 320] on button "Add Tray" at bounding box center [863, 331] width 124 height 22
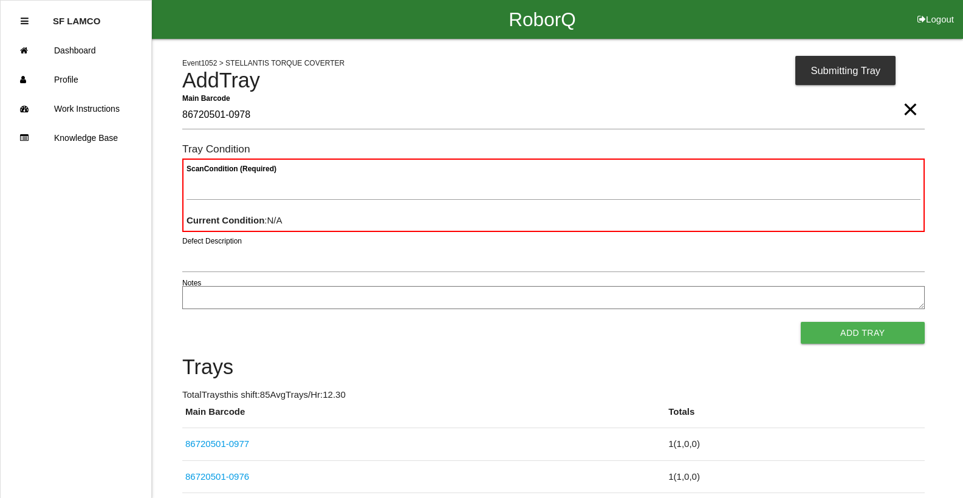
type Barcode "86720501-0978"
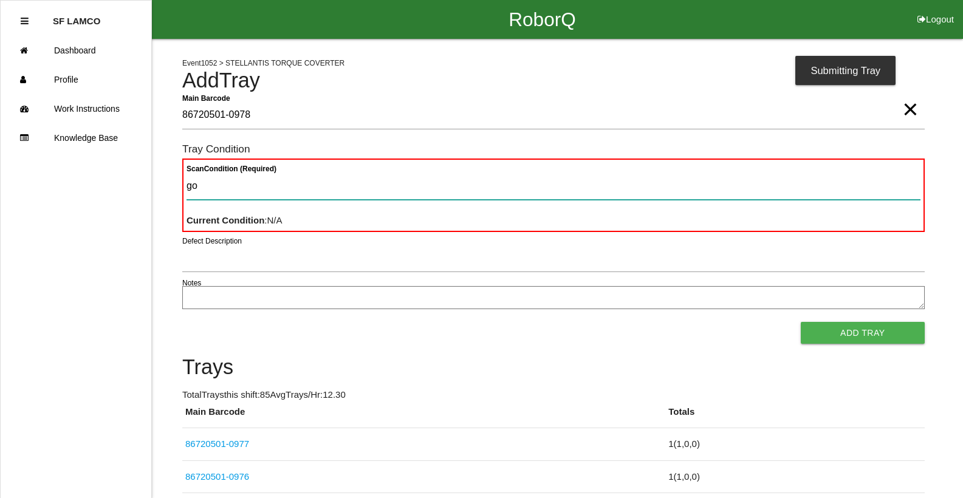
type Condition "goo"
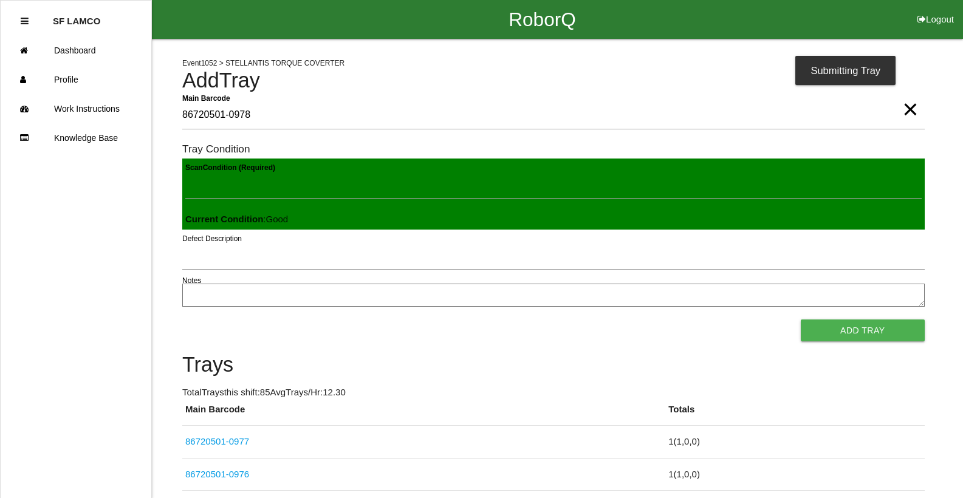
click at [801, 320] on button "Add Tray" at bounding box center [863, 331] width 124 height 22
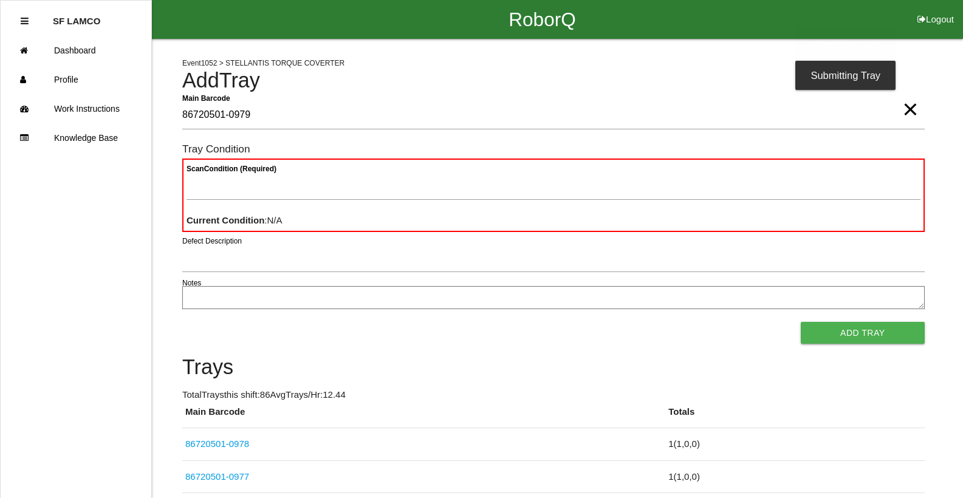
type Barcode "86720501-0979"
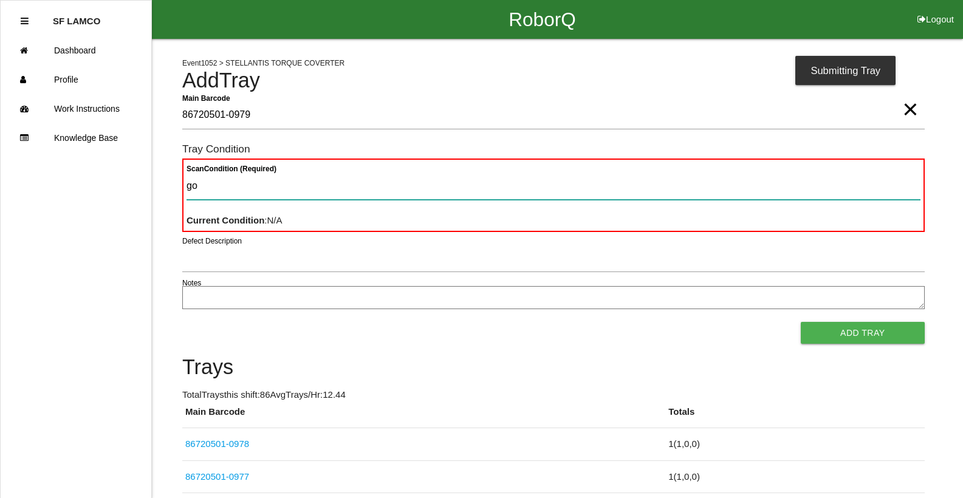
type Condition "goo"
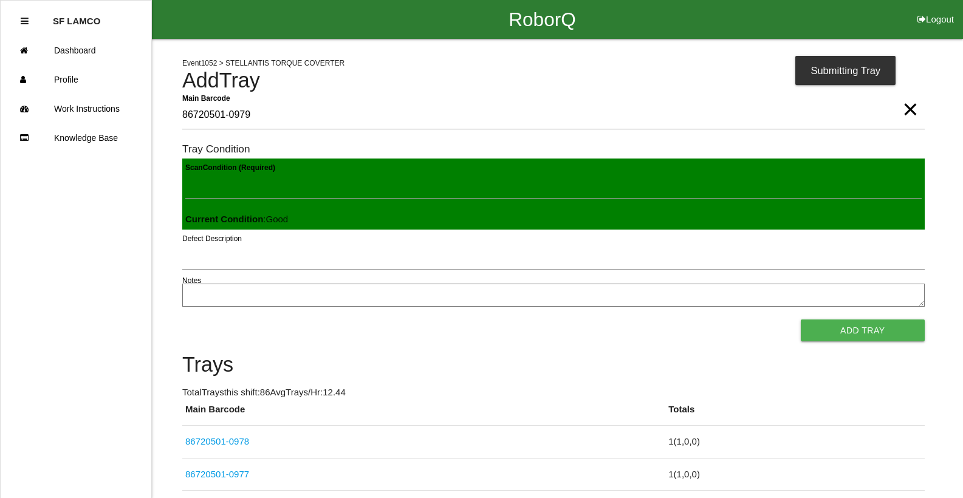
click at [801, 320] on button "Add Tray" at bounding box center [863, 331] width 124 height 22
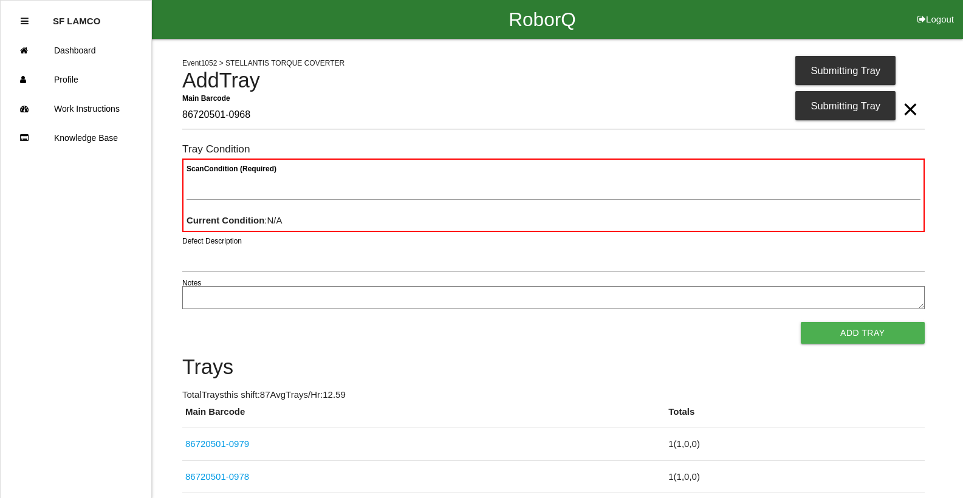
type Barcode "86720501-0968"
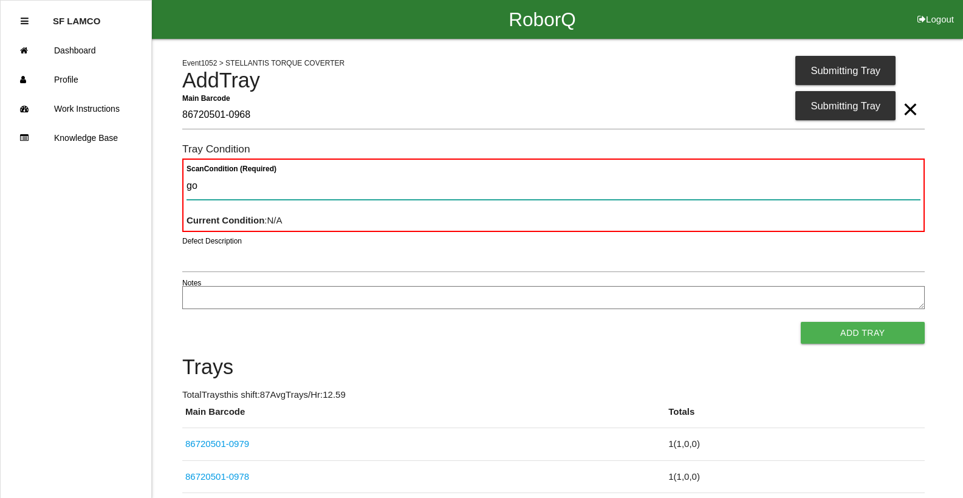
type Condition "goo"
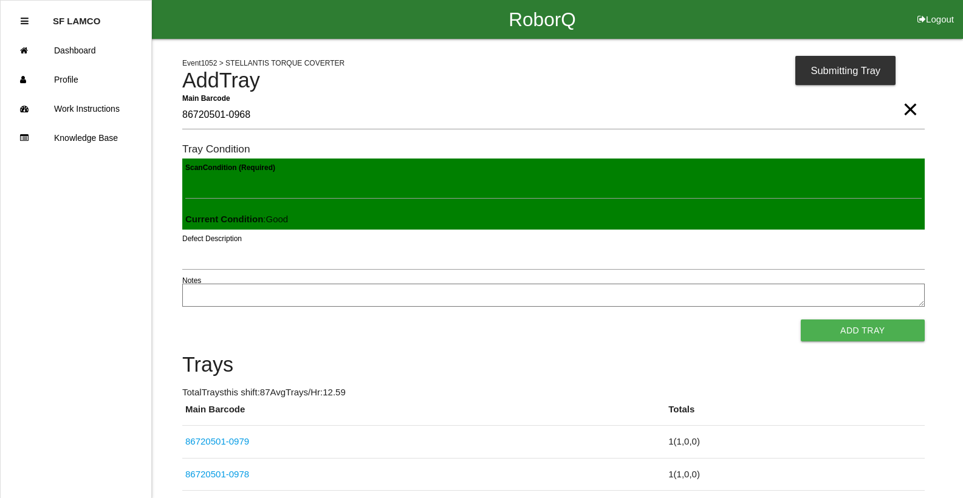
click at [801, 320] on button "Add Tray" at bounding box center [863, 331] width 124 height 22
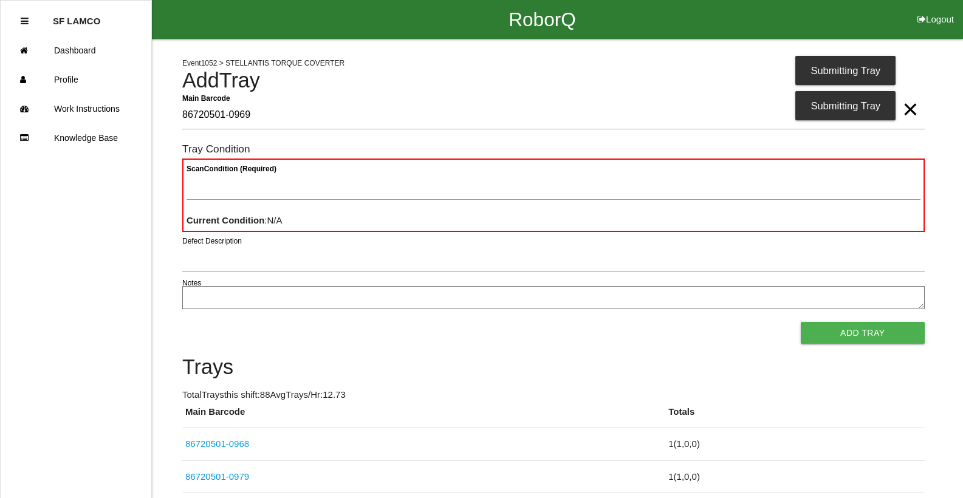
type Barcode "86720501-0969"
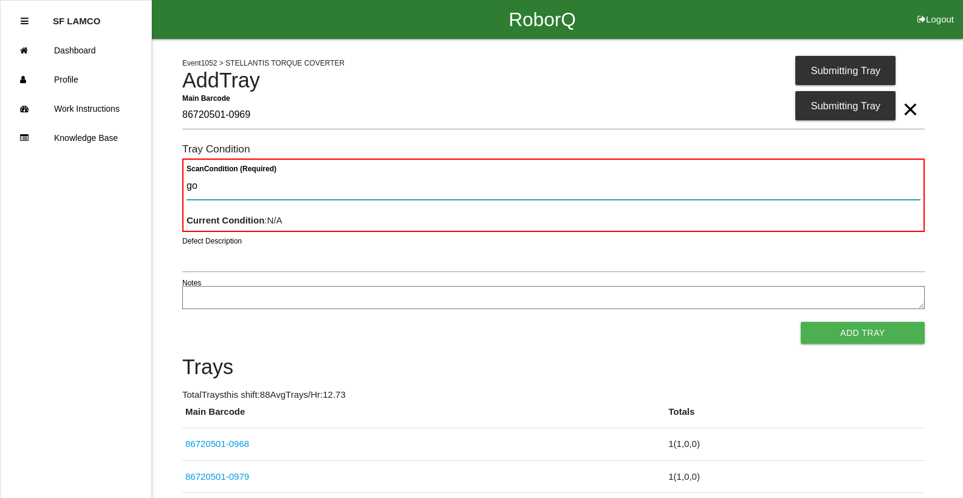
type Condition "goo"
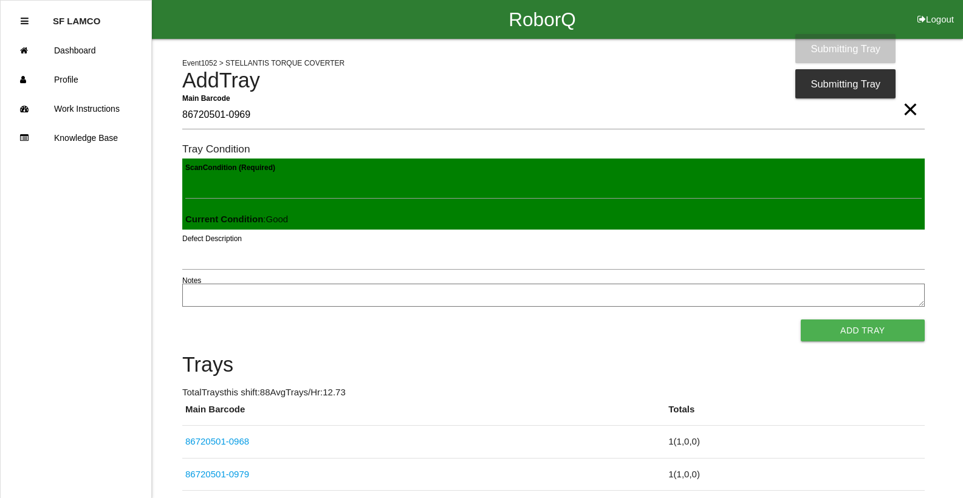
click button "Add Tray" at bounding box center [863, 331] width 124 height 22
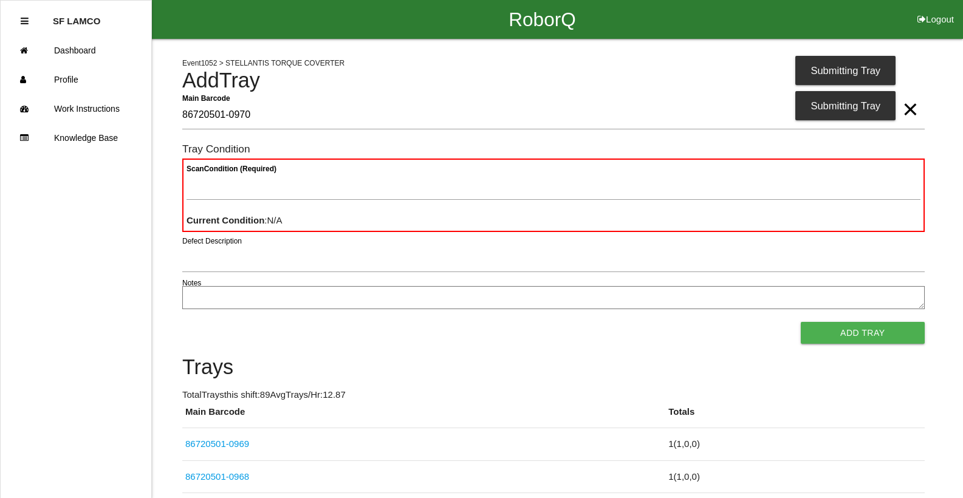
type Barcode "86720501-0970"
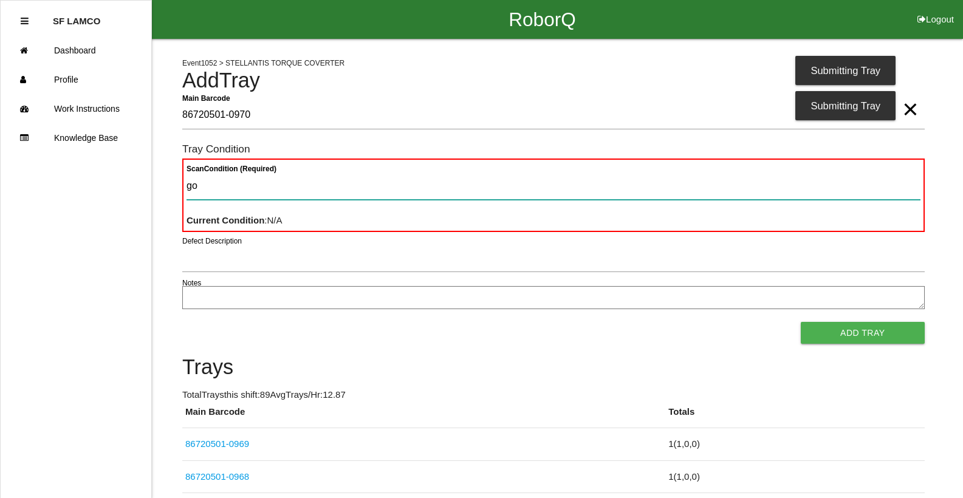
type Condition "goo"
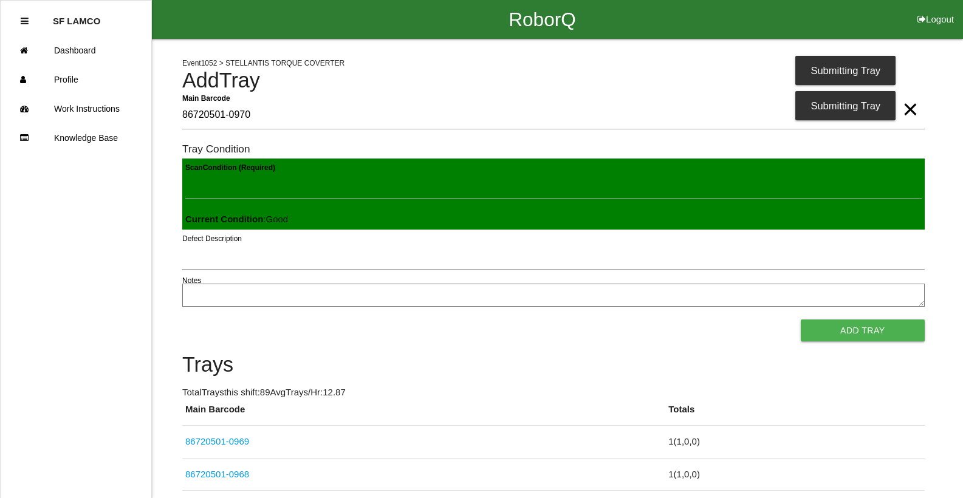
click at [801, 320] on button "Add Tray" at bounding box center [863, 331] width 124 height 22
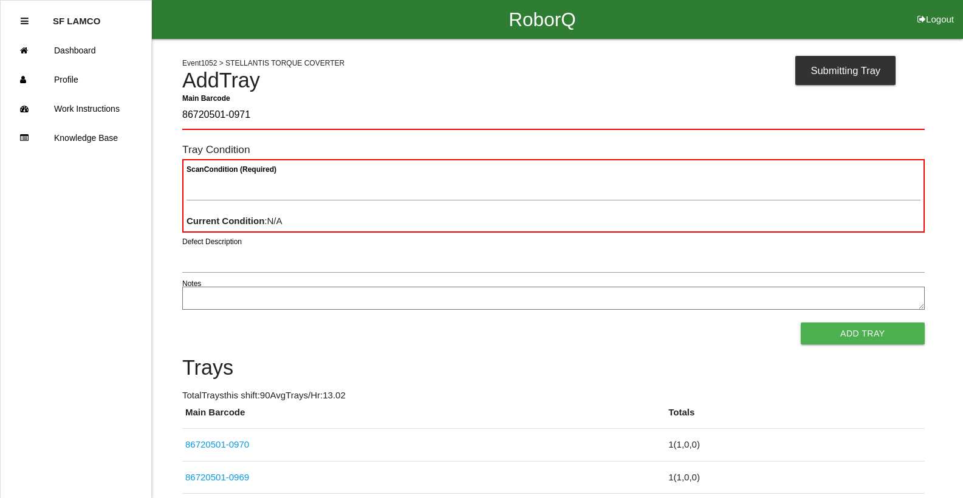
type Barcode "86720501-0971"
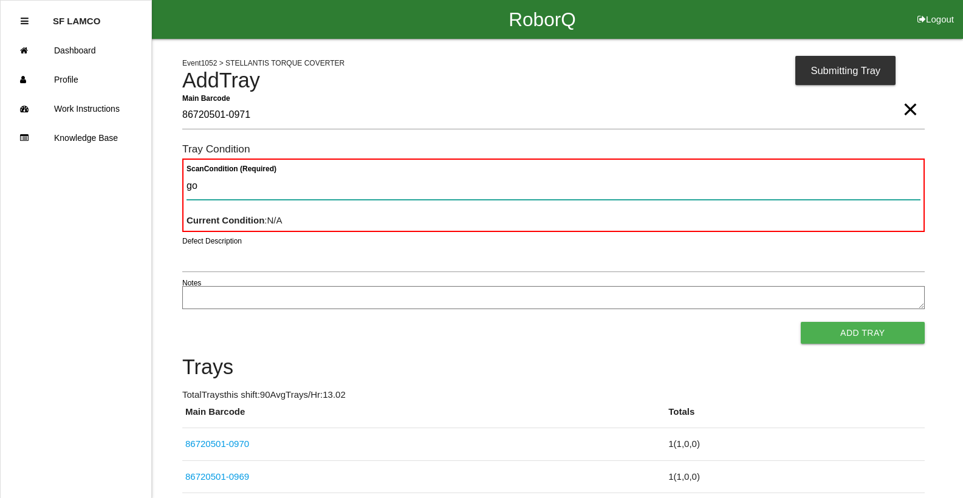
type Condition "goo"
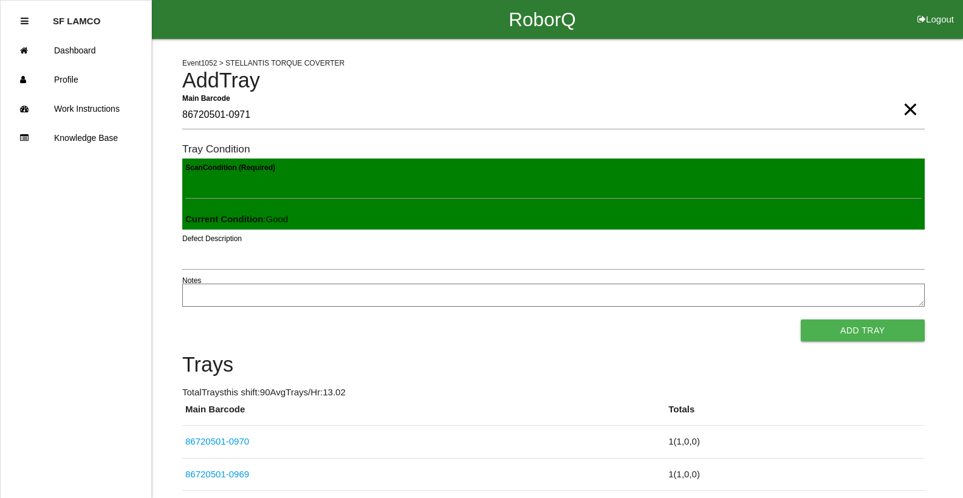
click at [801, 320] on button "Add Tray" at bounding box center [863, 331] width 124 height 22
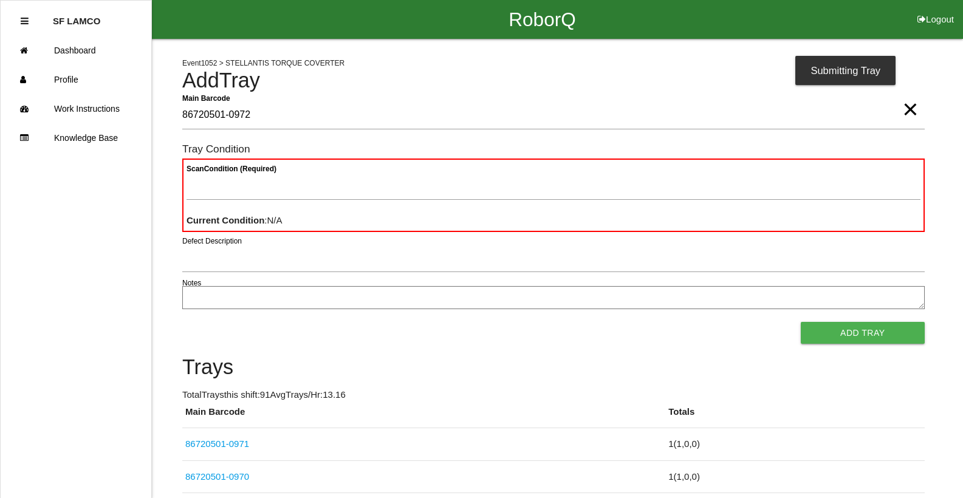
type Barcode "86720501-0972"
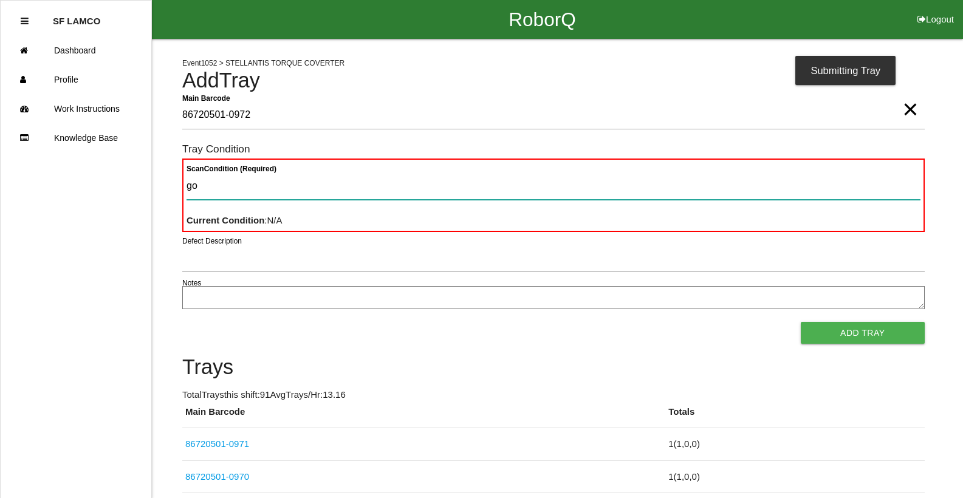
type Condition "goo"
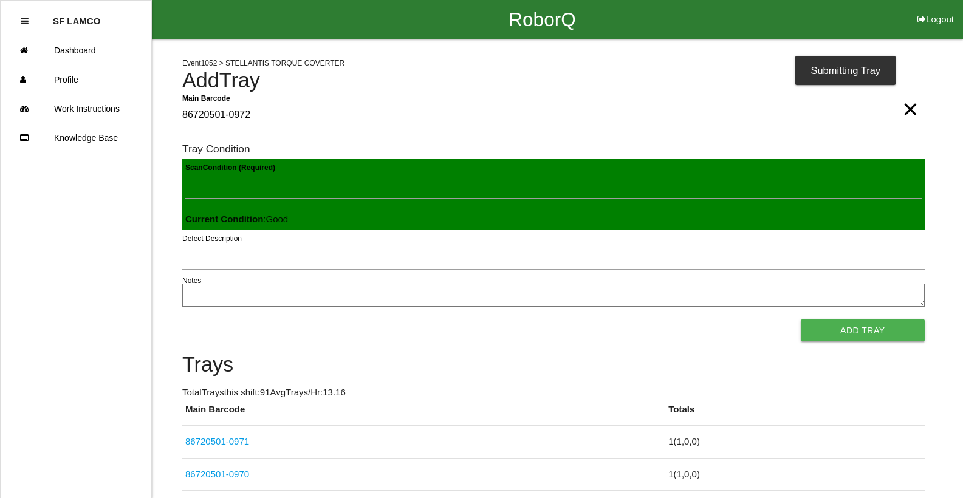
click at [801, 320] on button "Add Tray" at bounding box center [863, 331] width 124 height 22
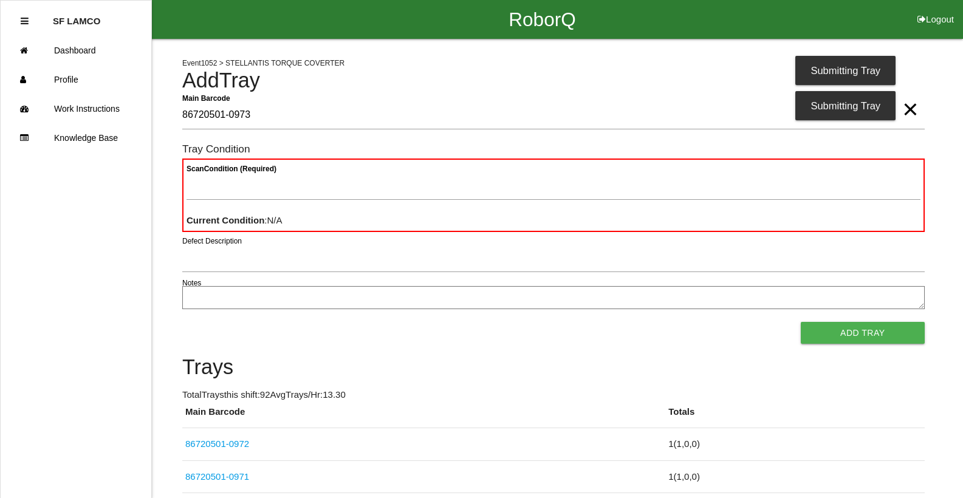
type Barcode "86720501-0973"
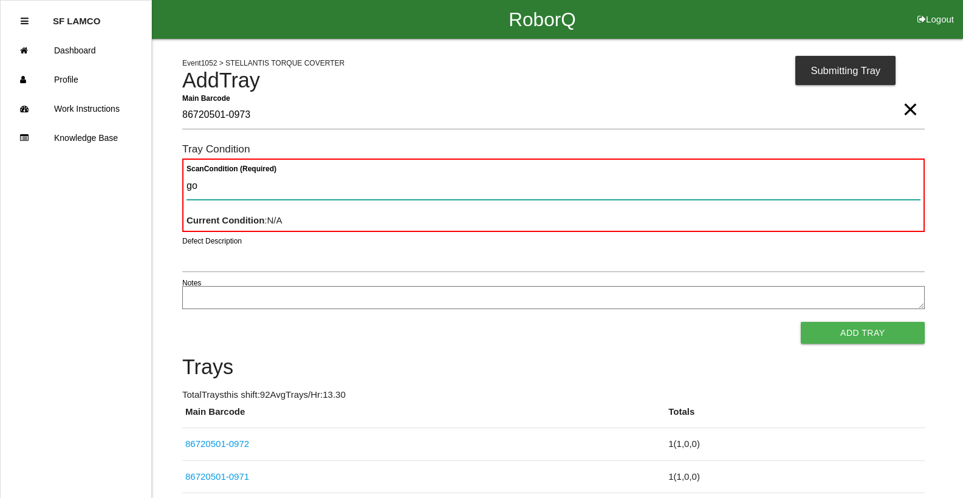
type Condition "goo"
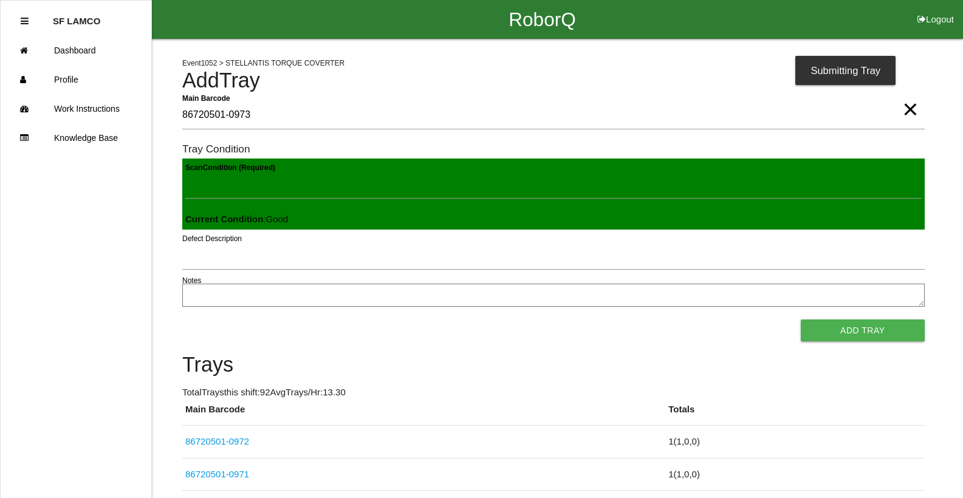
click at [801, 320] on button "Add Tray" at bounding box center [863, 331] width 124 height 22
